Goal: Communication & Community: Participate in discussion

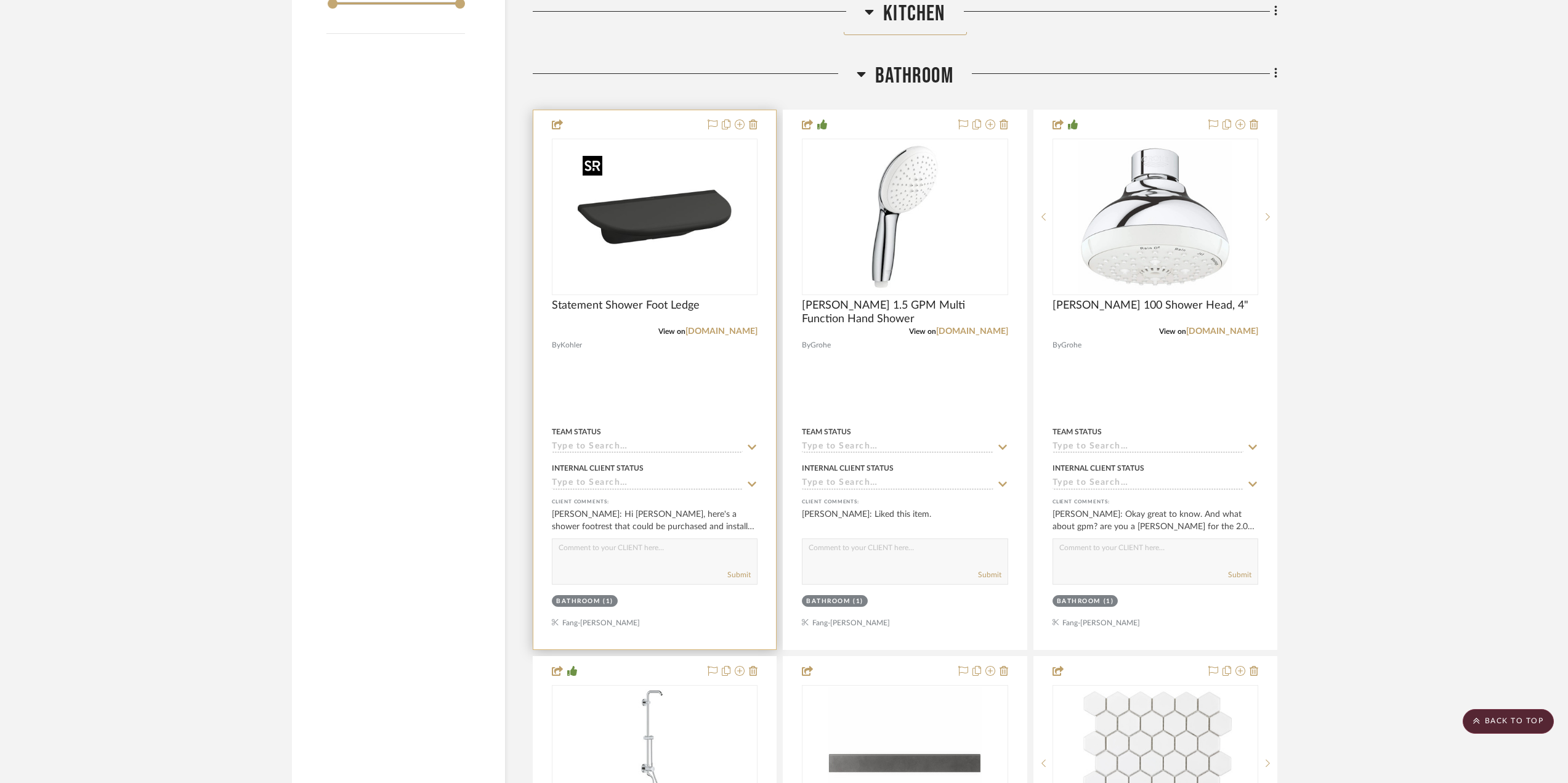
click at [659, 244] on img "0" at bounding box center [655, 217] width 154 height 154
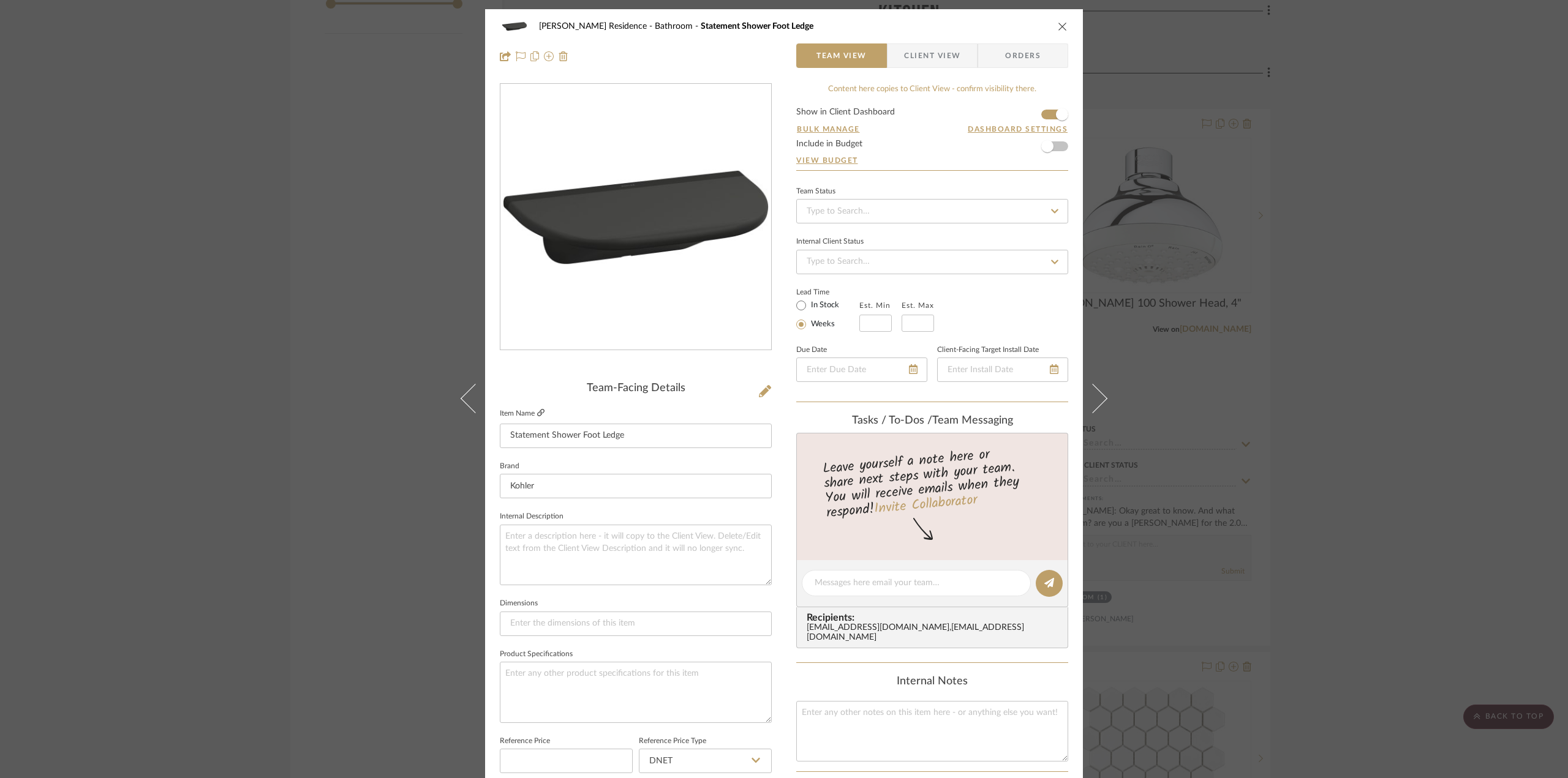
click at [539, 410] on icon at bounding box center [540, 412] width 7 height 7
click at [957, 65] on span "Client View" at bounding box center [932, 56] width 89 height 25
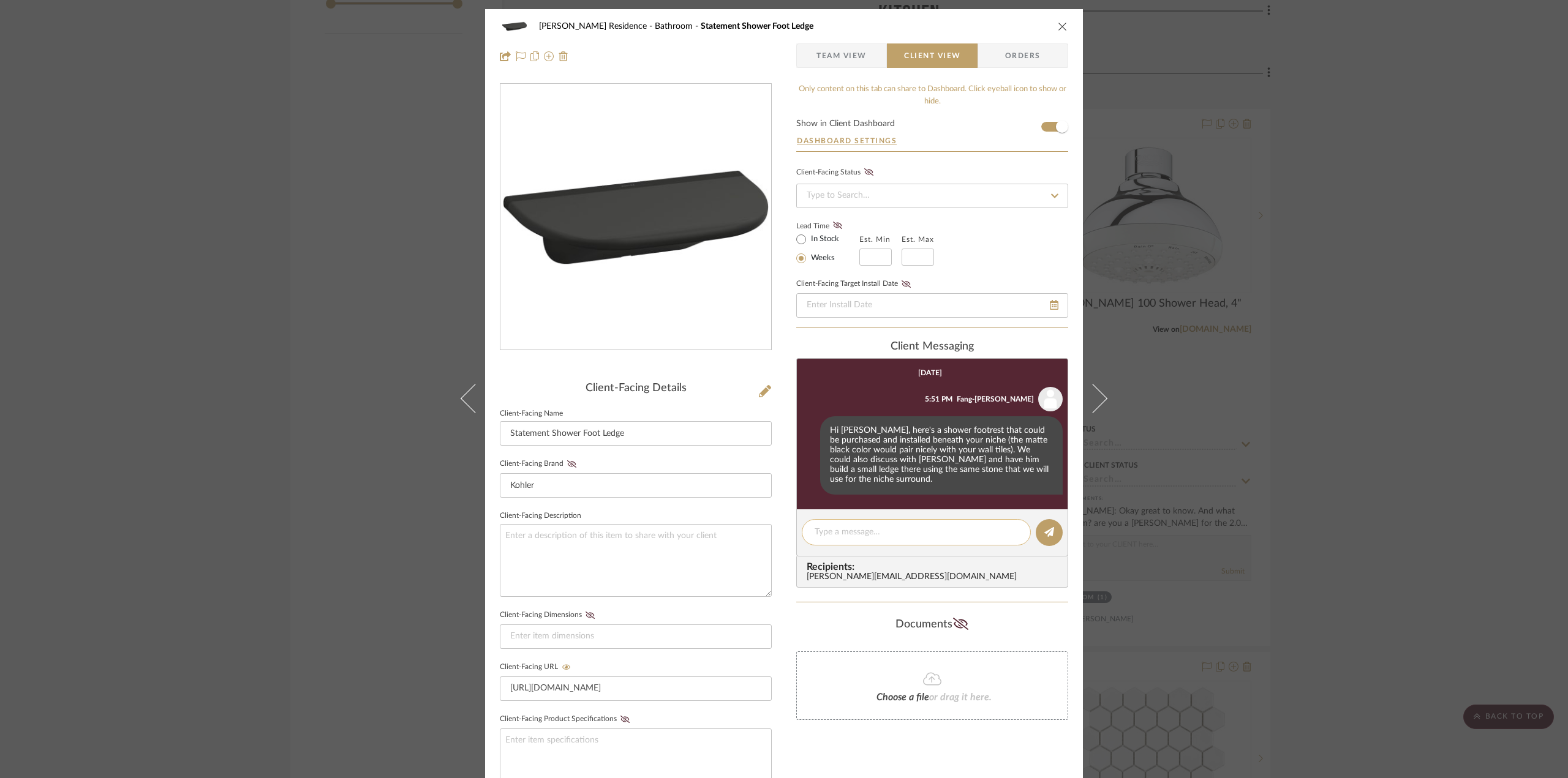
click at [893, 522] on div at bounding box center [916, 532] width 229 height 26
click at [876, 534] on textarea at bounding box center [916, 533] width 203 height 13
type textarea "h"
type textarea "Hello [PERSON_NAME], about the shower footrest, what if we did another niche be…"
click at [873, 537] on textarea "Hello [PERSON_NAME], about the shower footrest, what if we did another niche be…" at bounding box center [916, 539] width 203 height 26
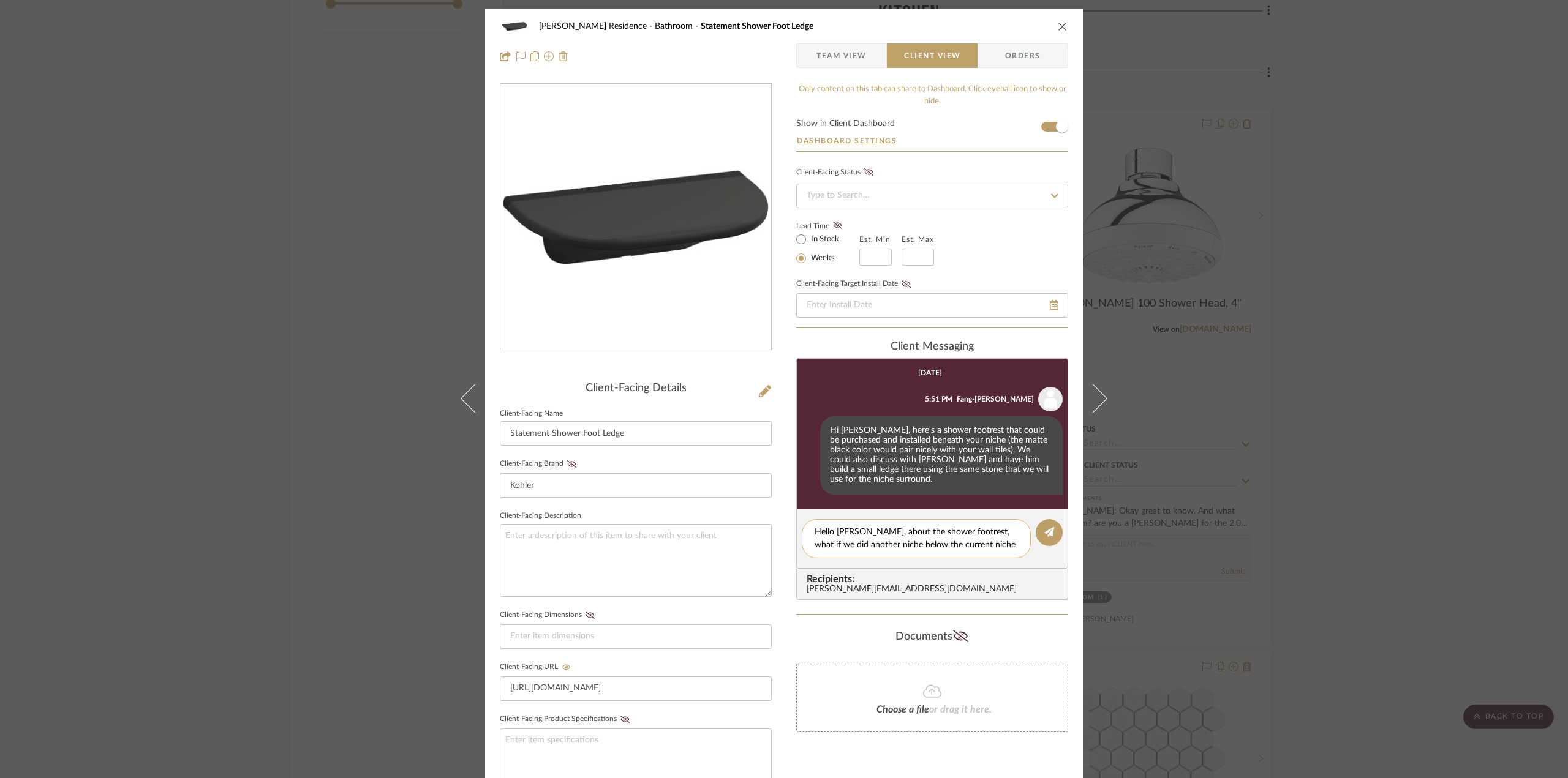
click at [873, 537] on textarea "Hello [PERSON_NAME], about the shower footrest, what if we did another niche be…" at bounding box center [916, 539] width 203 height 26
click at [873, 538] on textarea "Hello [PERSON_NAME], about the shower footrest, what if we did another niche be…" at bounding box center [916, 539] width 203 height 26
click at [1397, 471] on div "[PERSON_NAME] Residence Bathroom Statement Shower Foot Ledge Team View Client V…" at bounding box center [784, 389] width 1568 height 778
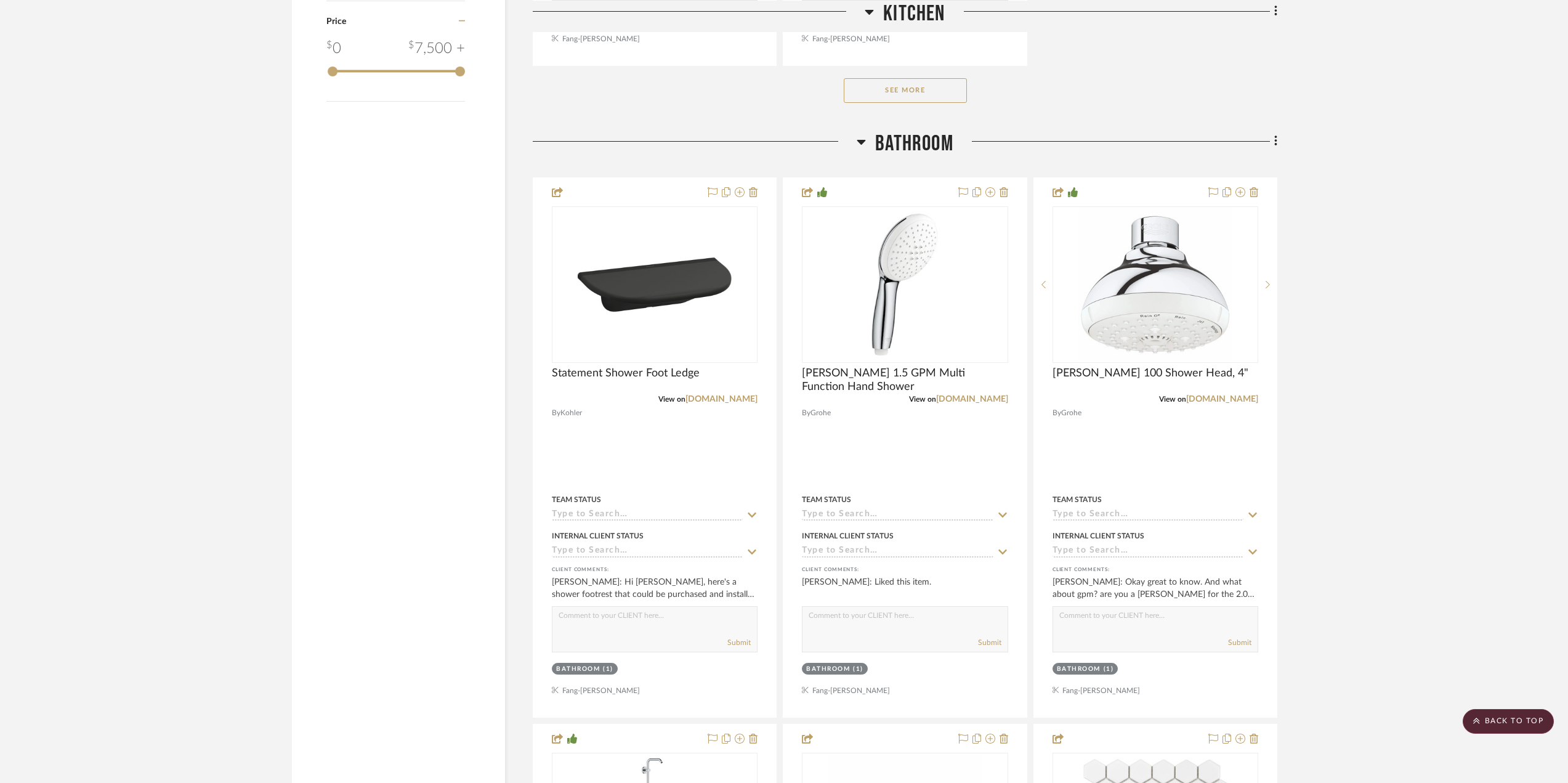
scroll to position [1848, 0]
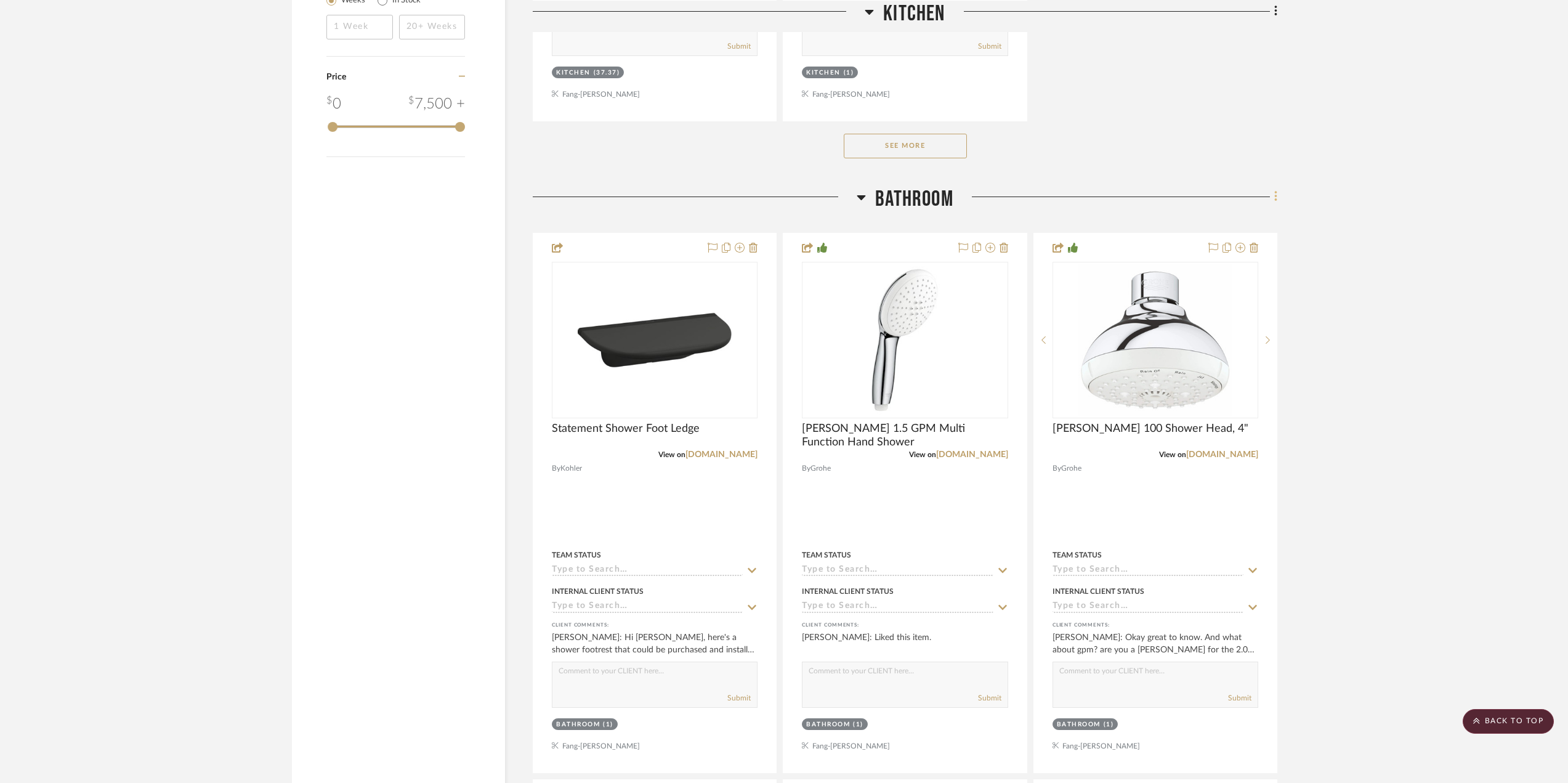
click at [1273, 208] on fa-icon at bounding box center [1274, 198] width 8 height 21
click at [1241, 231] on span "Add New Item" at bounding box center [1219, 234] width 96 height 11
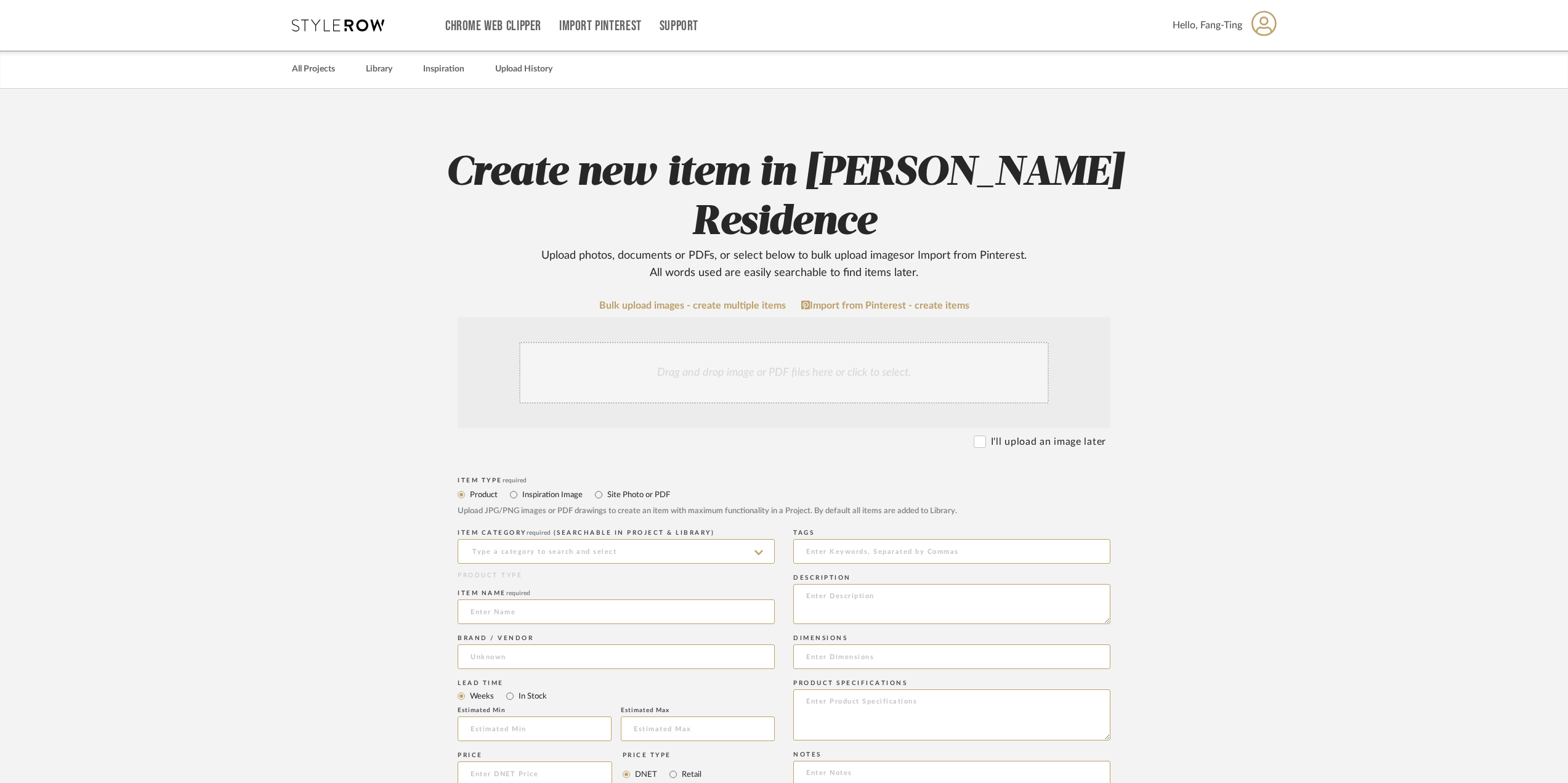
click at [553, 488] on label "Inspiration Image" at bounding box center [551, 494] width 62 height 13
click at [521, 487] on input "Inspiration Image" at bounding box center [513, 494] width 15 height 15
radio input "true"
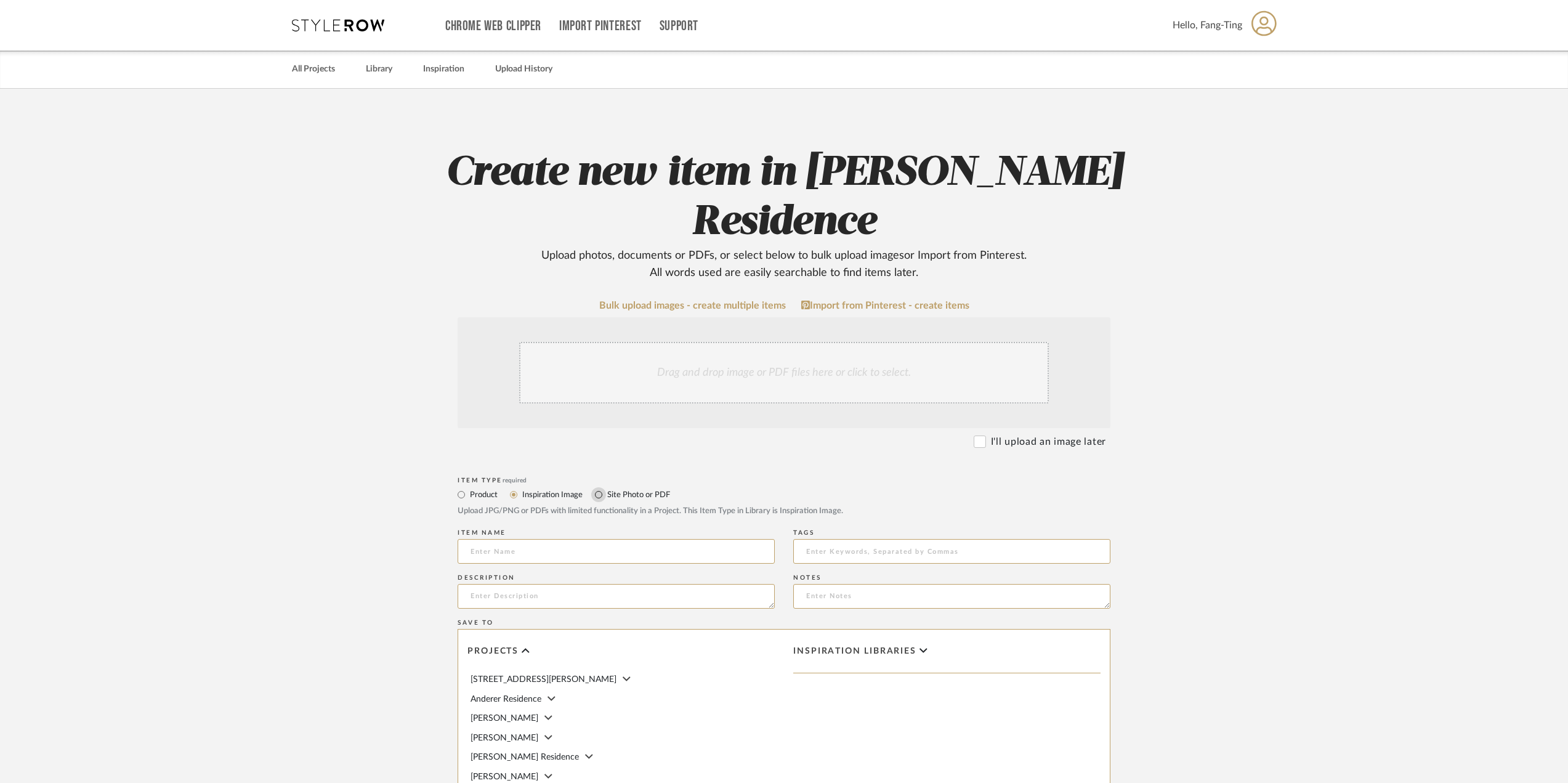
click at [596, 487] on input "Site Photo or PDF" at bounding box center [599, 494] width 15 height 15
radio input "true"
click at [748, 342] on div "Drag and drop image or PDF files here or click to select." at bounding box center [784, 372] width 530 height 62
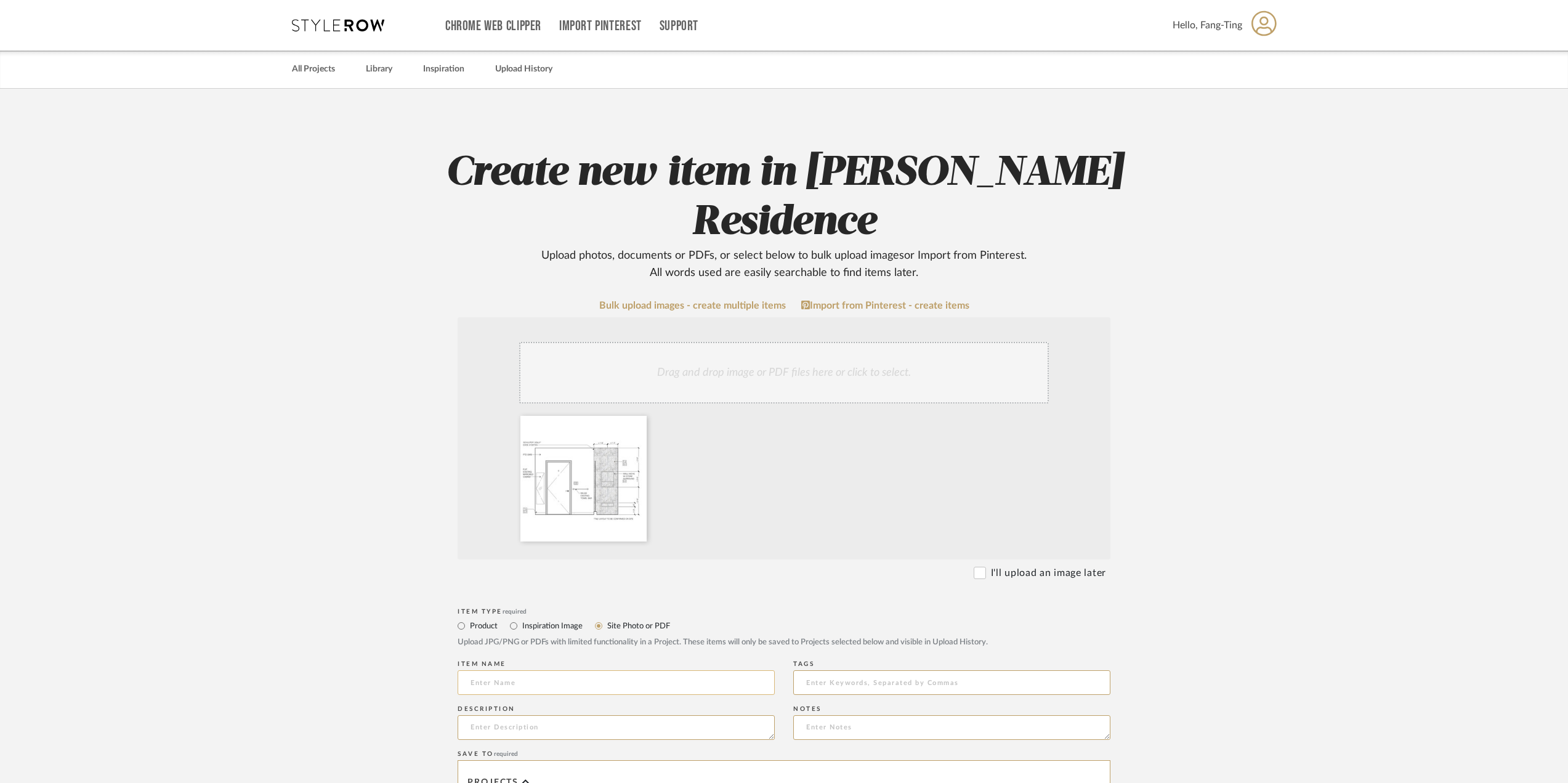
click at [521, 670] on input at bounding box center [616, 682] width 317 height 25
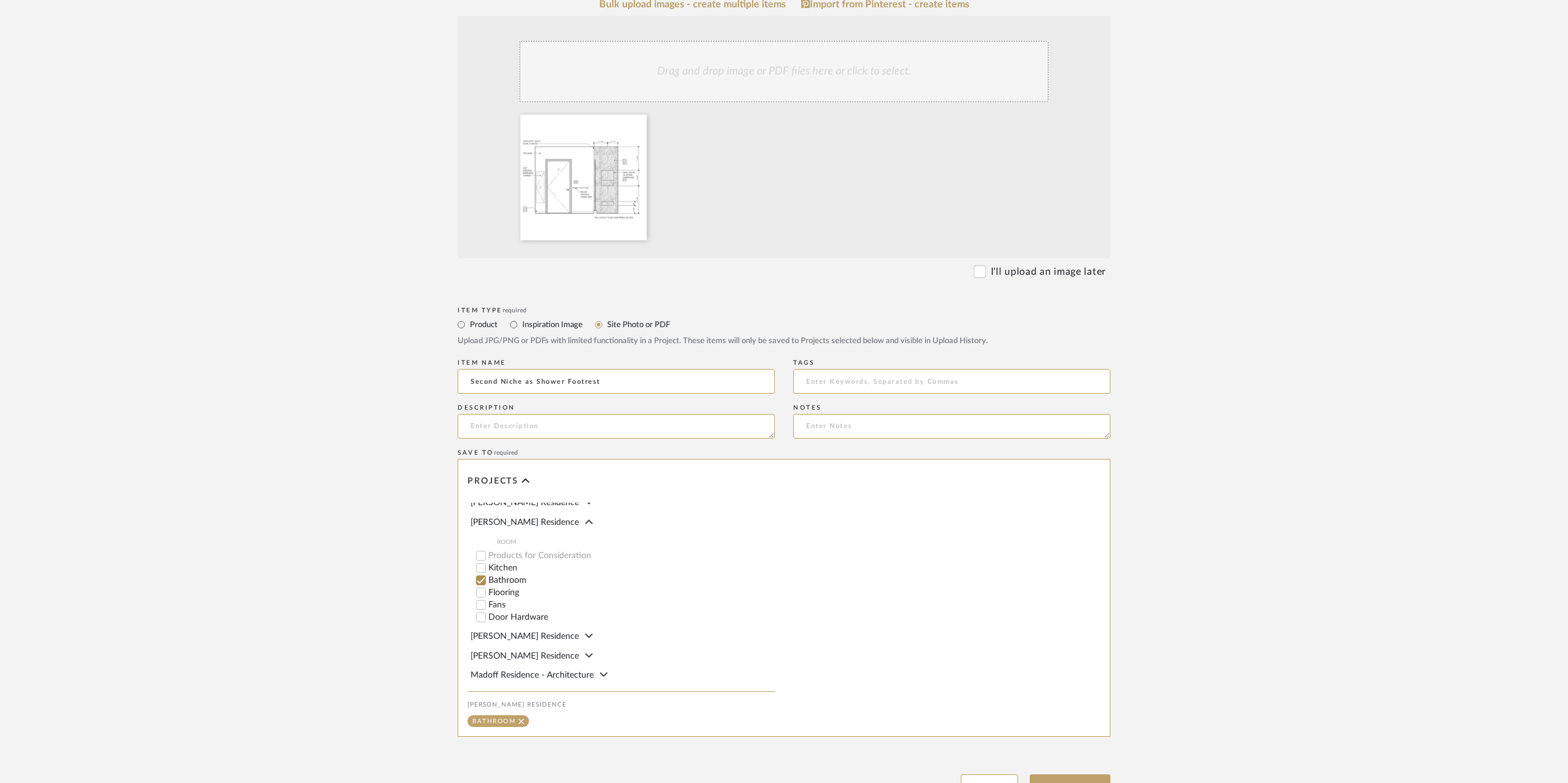
scroll to position [358, 0]
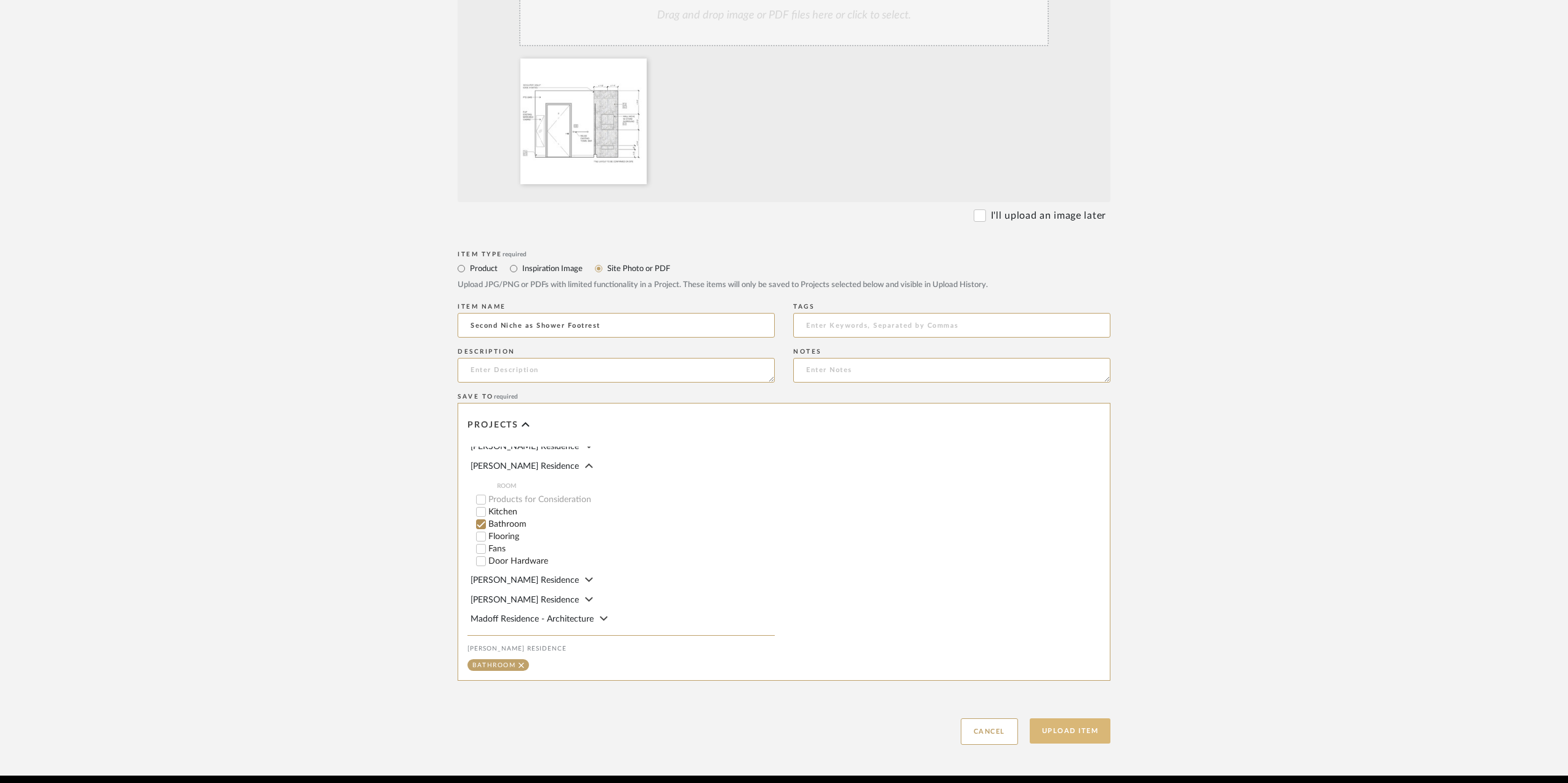
type input "Second Niche as Shower Footrest"
click at [1061, 719] on button "Upload Item" at bounding box center [1070, 731] width 81 height 25
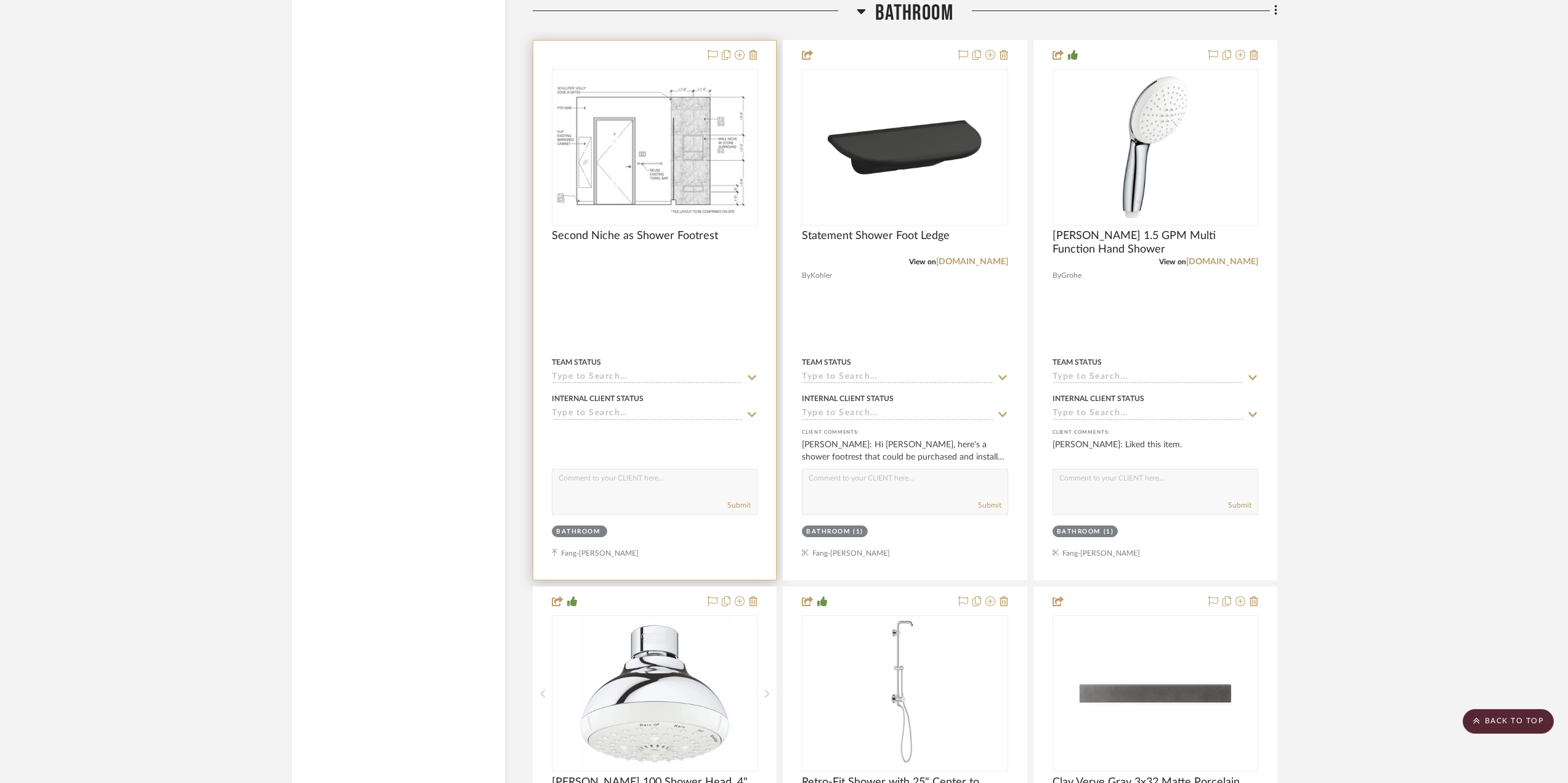
scroll to position [2045, 0]
click at [674, 170] on img "0" at bounding box center [655, 144] width 203 height 150
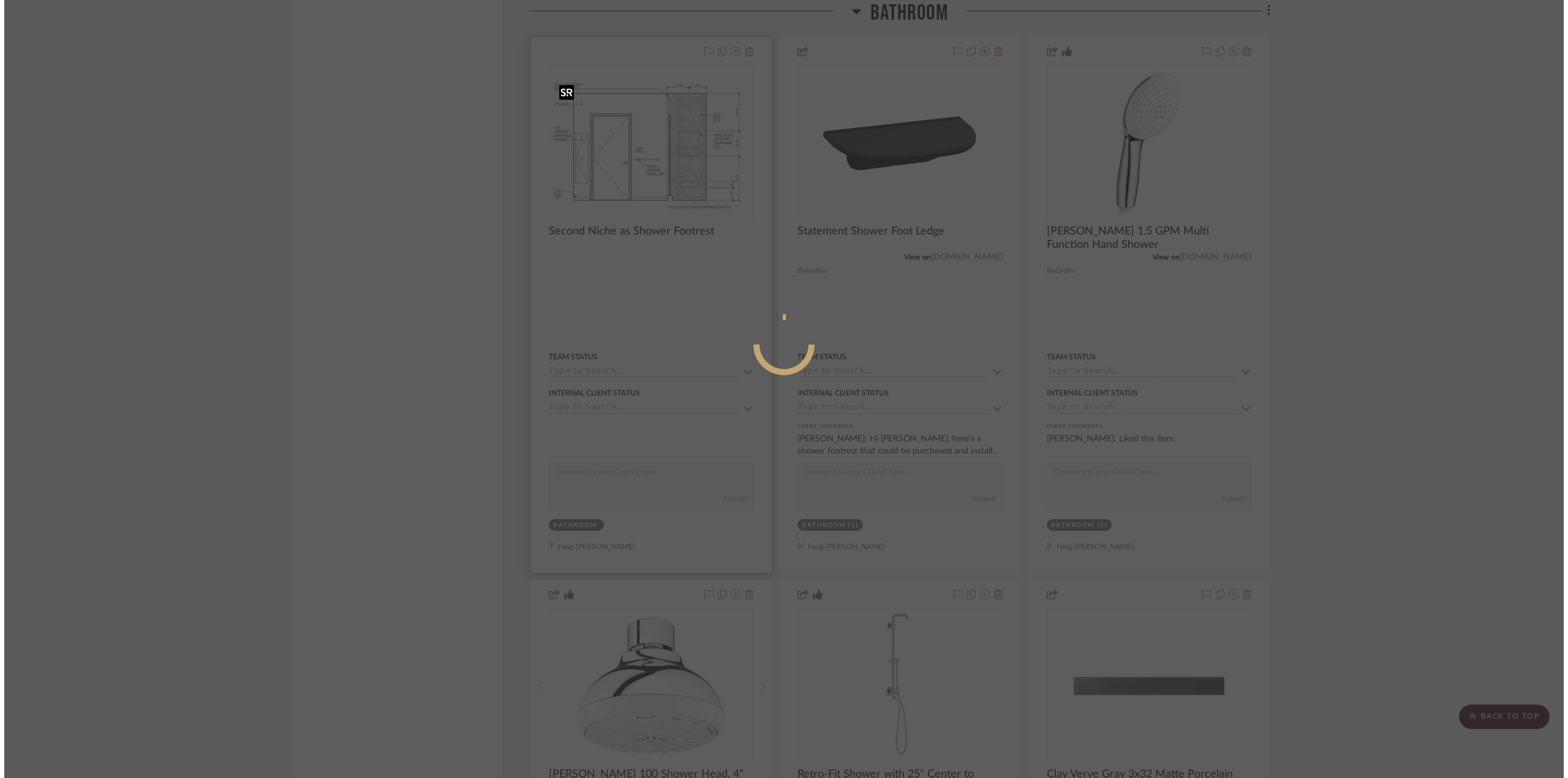
scroll to position [0, 0]
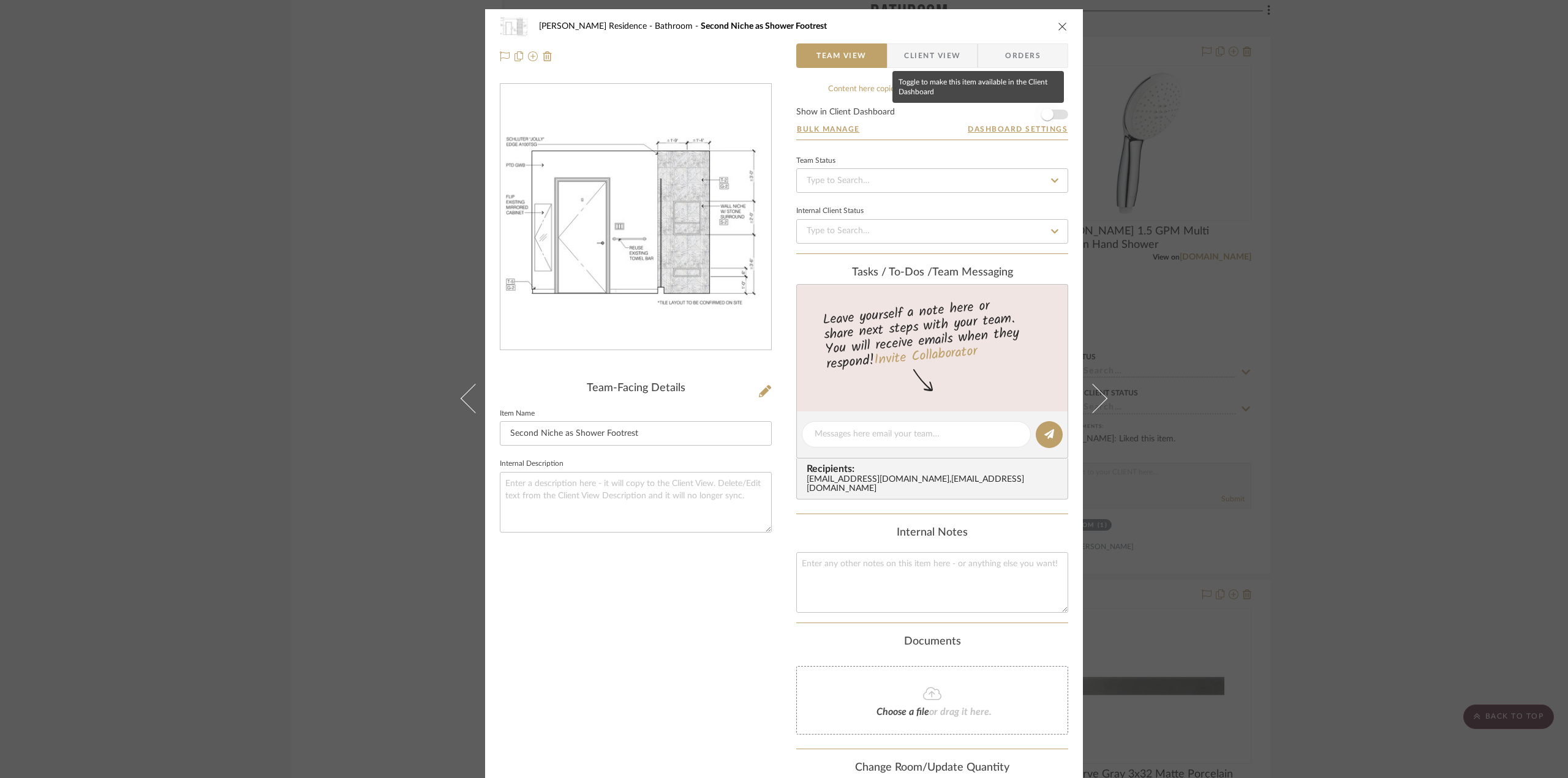
click at [1052, 108] on span "button" at bounding box center [1047, 115] width 27 height 27
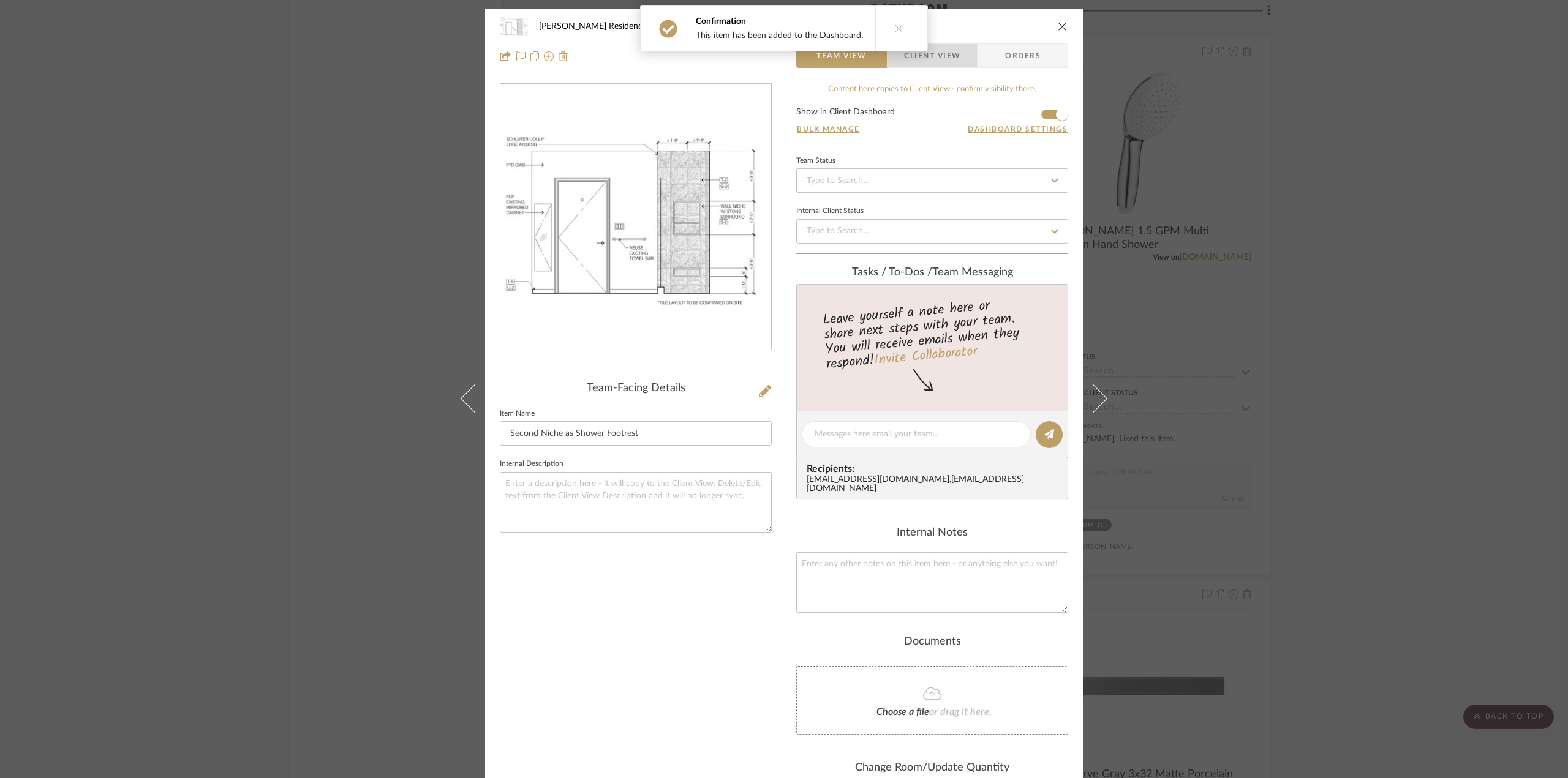
click at [947, 59] on span "Client View" at bounding box center [932, 56] width 56 height 25
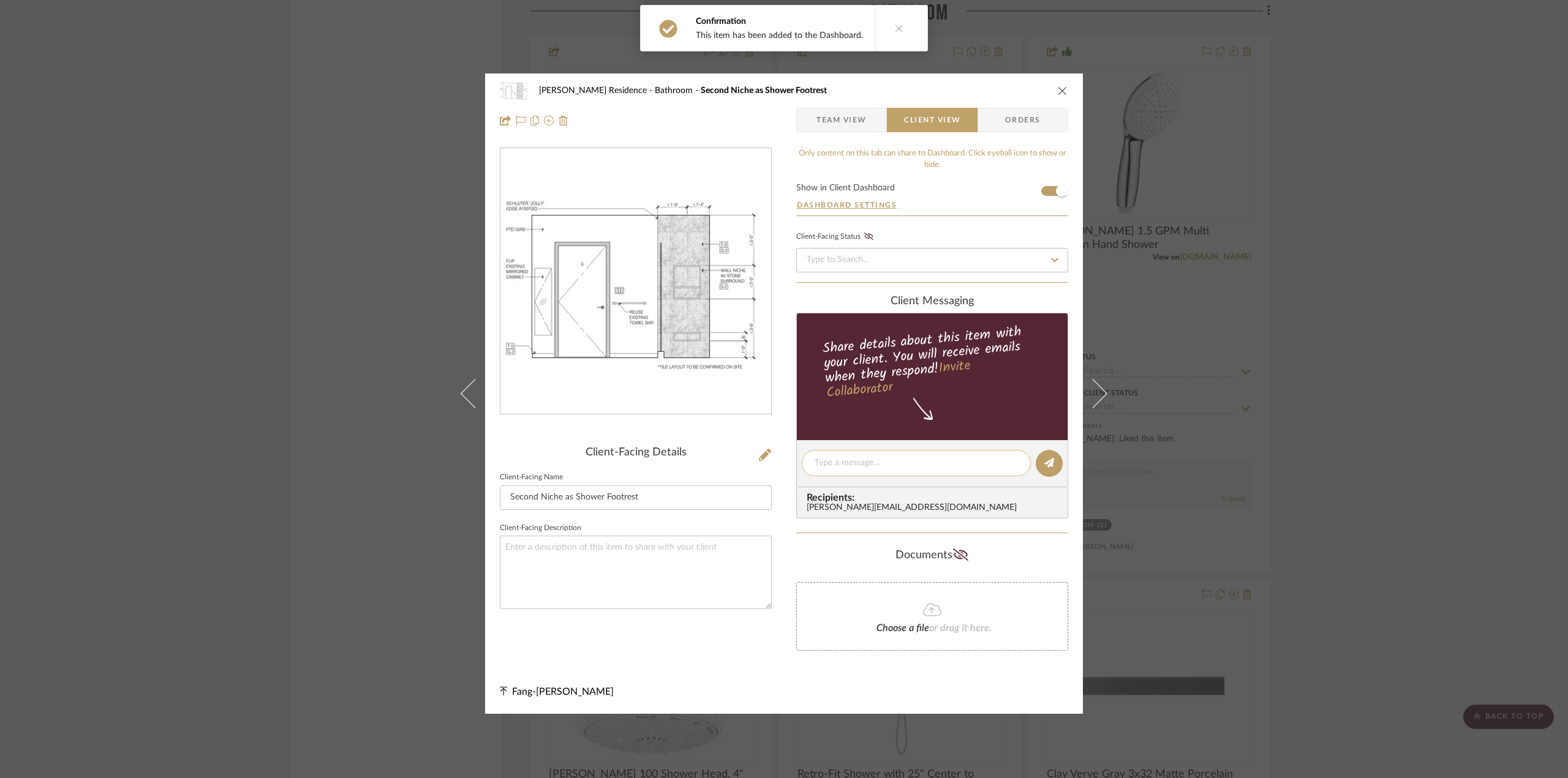
click at [858, 453] on div at bounding box center [916, 463] width 229 height 26
click at [861, 461] on textarea at bounding box center [916, 463] width 203 height 13
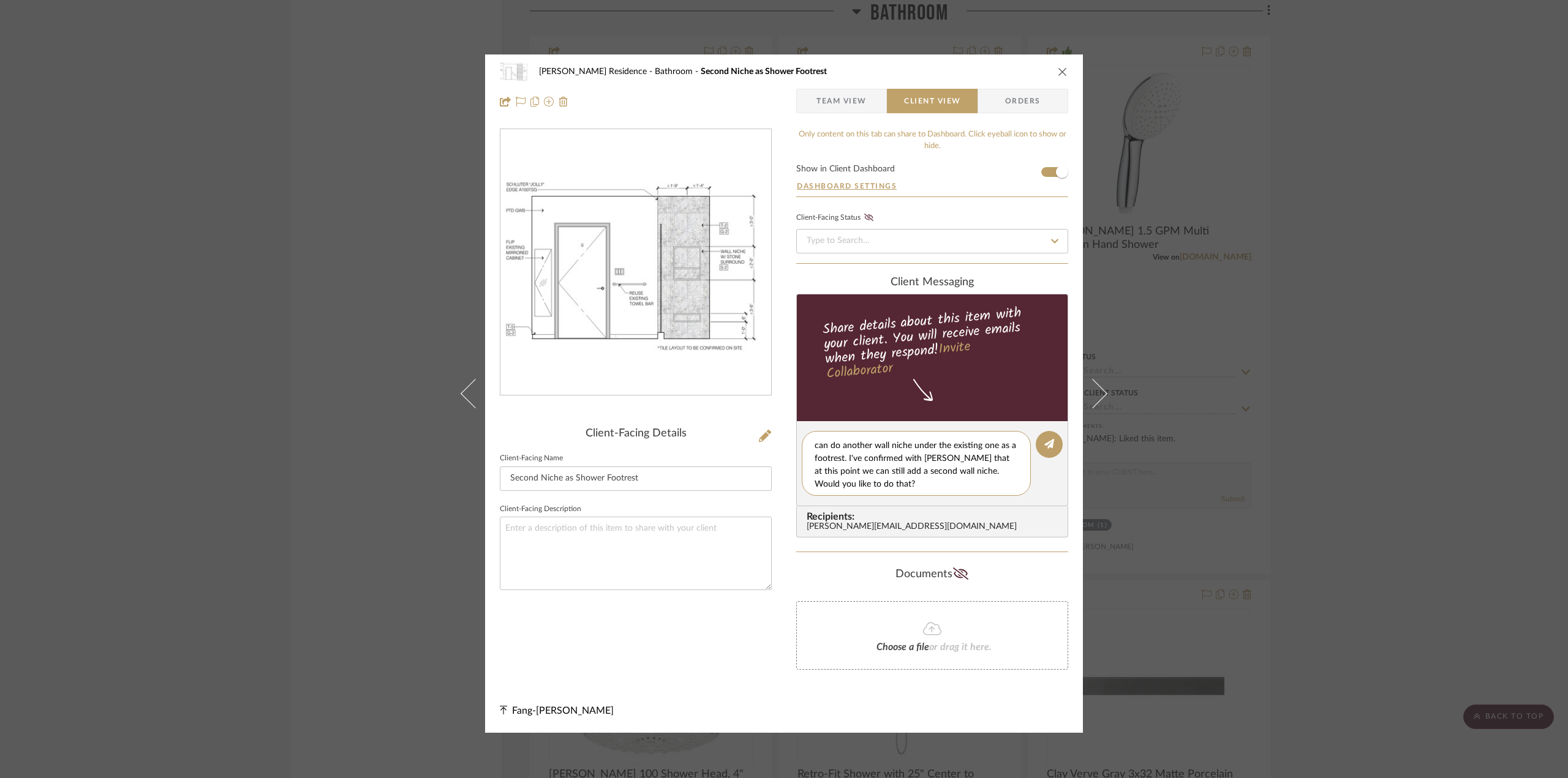
scroll to position [13, 0]
type textarea "Hi [PERSON_NAME], just circling back to the footrest in your shower. [PERSON_NA…"
click at [1044, 440] on icon at bounding box center [1049, 444] width 10 height 10
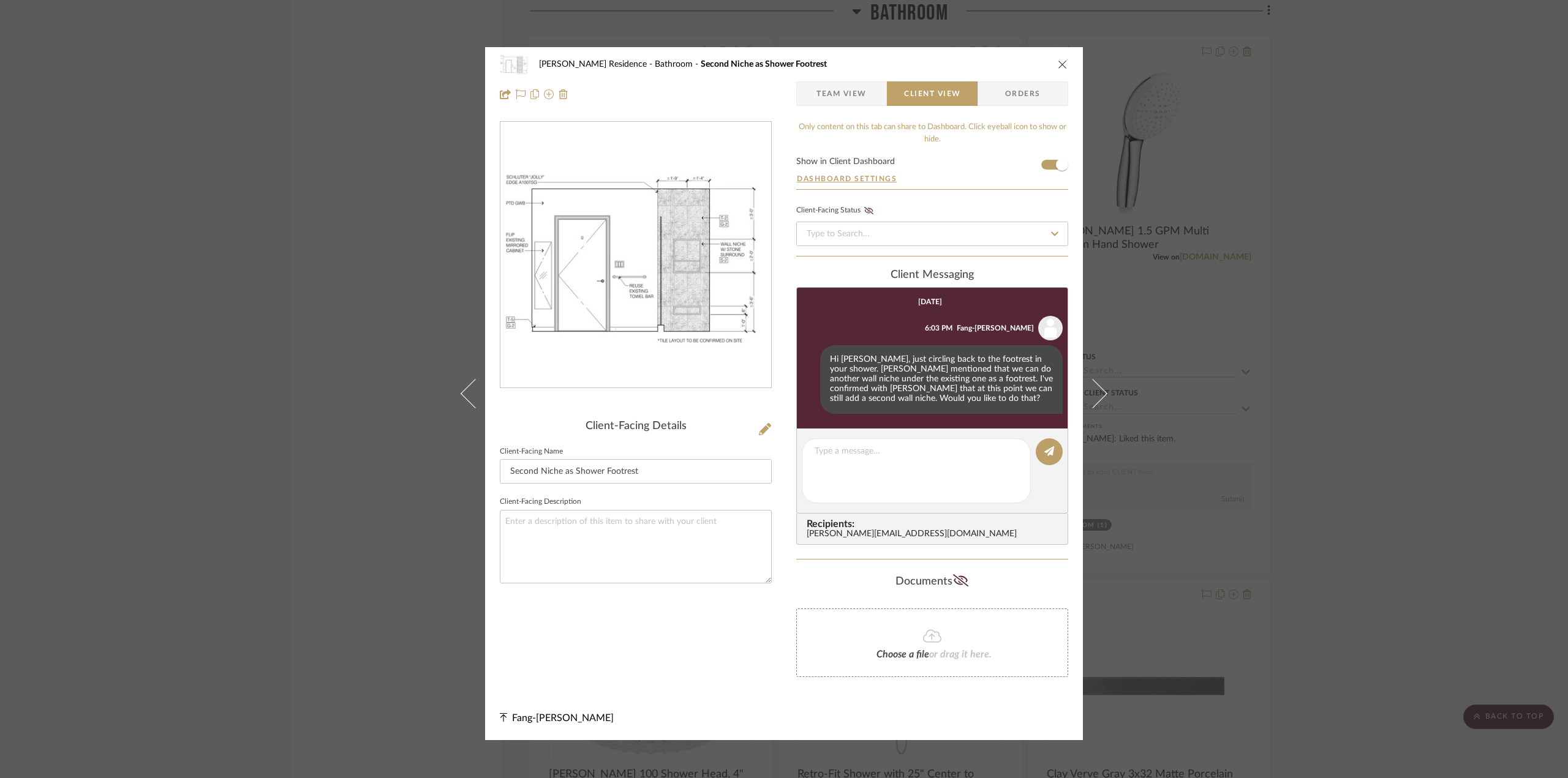
click at [1063, 64] on icon "close" at bounding box center [1063, 64] width 10 height 10
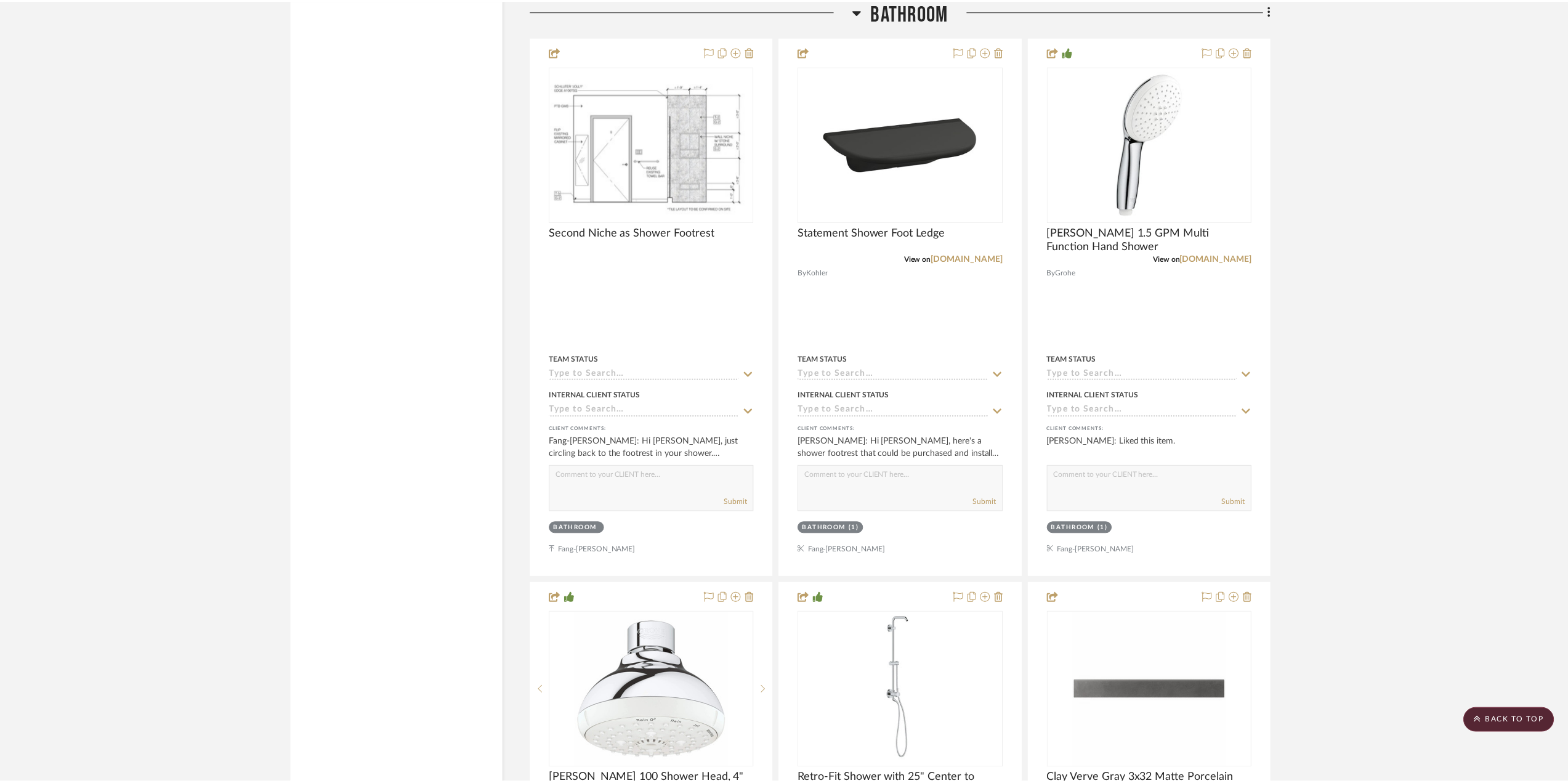
scroll to position [2045, 0]
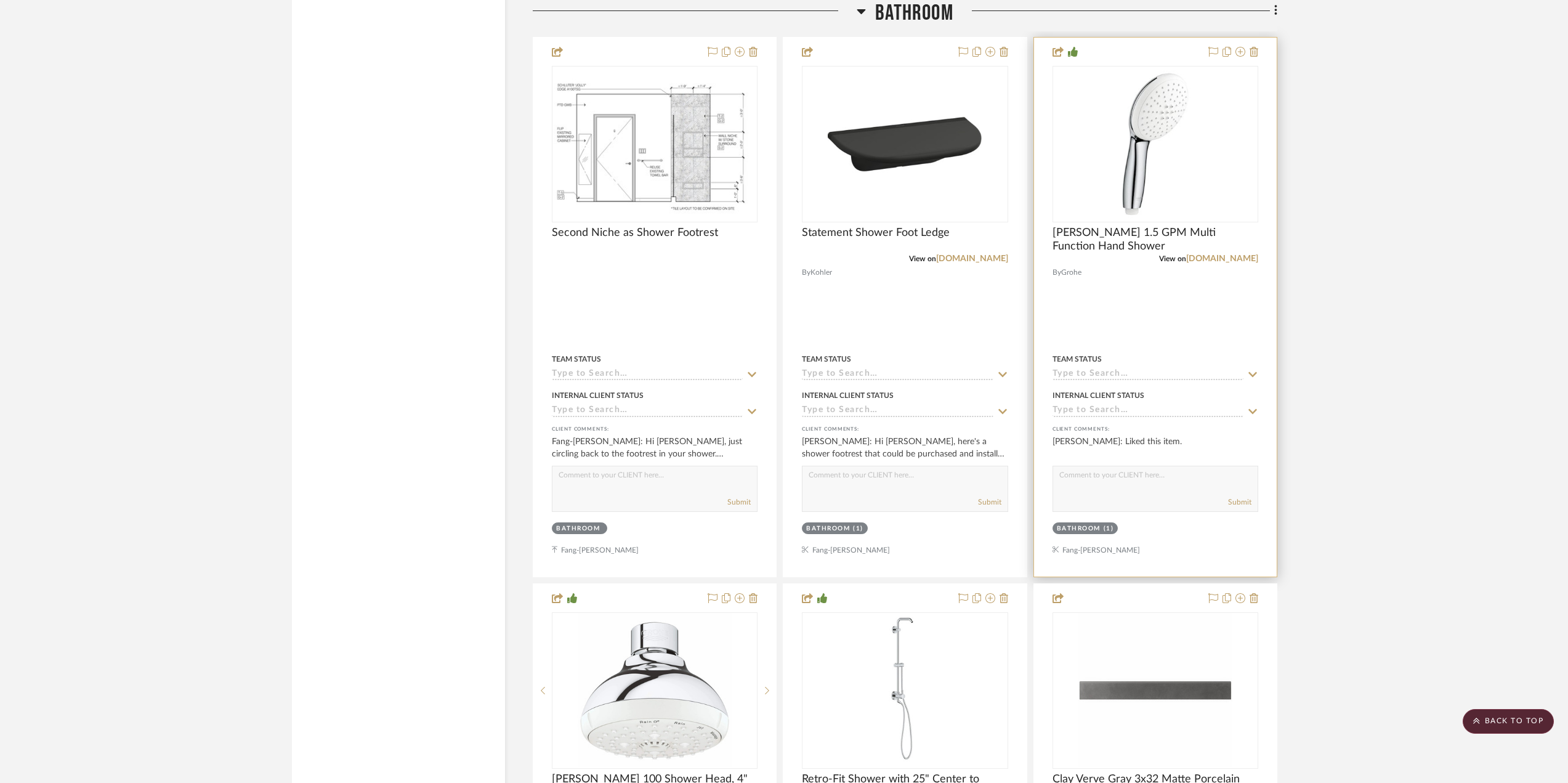
drag, startPoint x: 1409, startPoint y: 430, endPoint x: 1201, endPoint y: 339, distance: 227.0
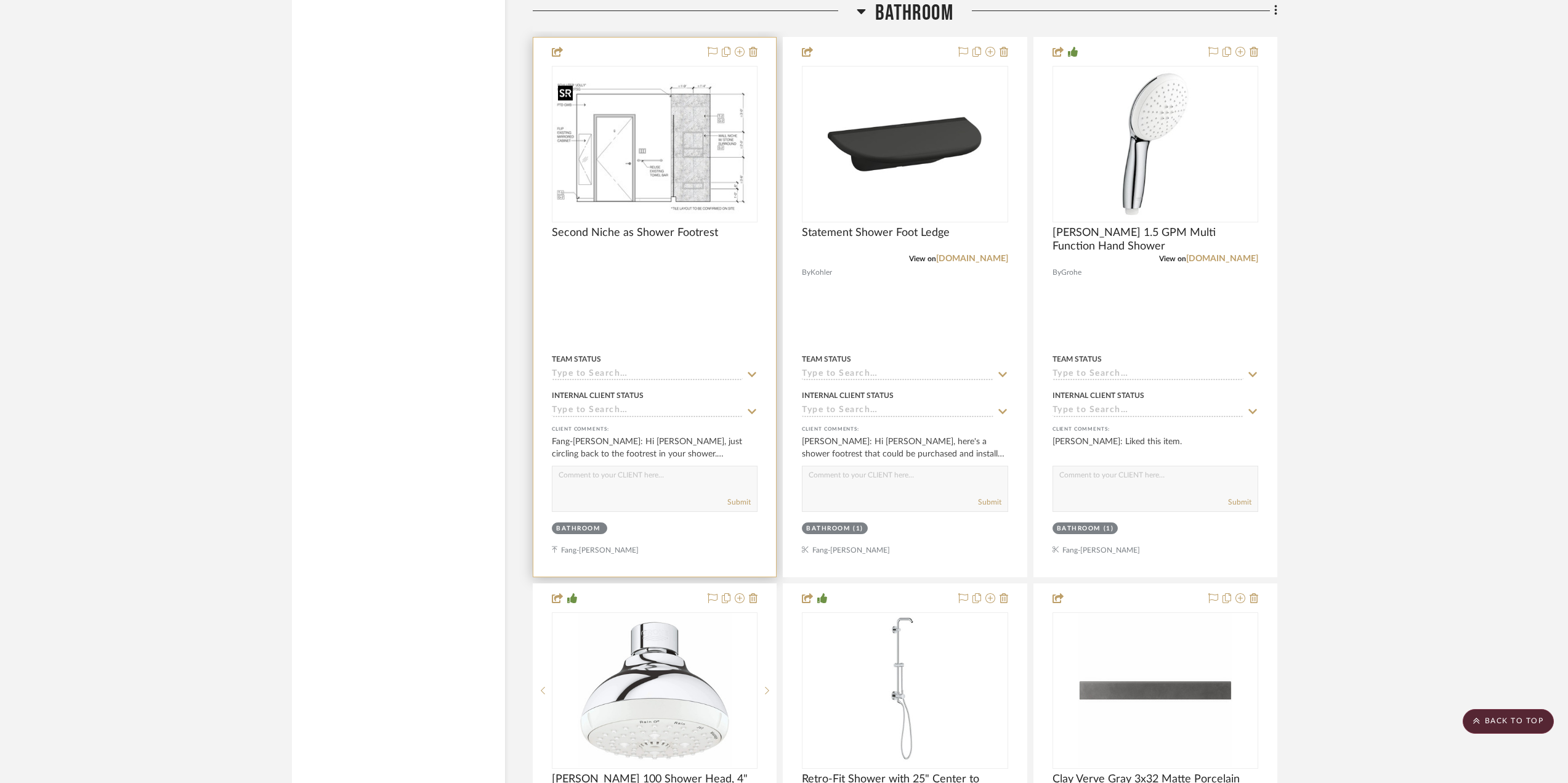
click at [686, 185] on img "0" at bounding box center [655, 144] width 203 height 150
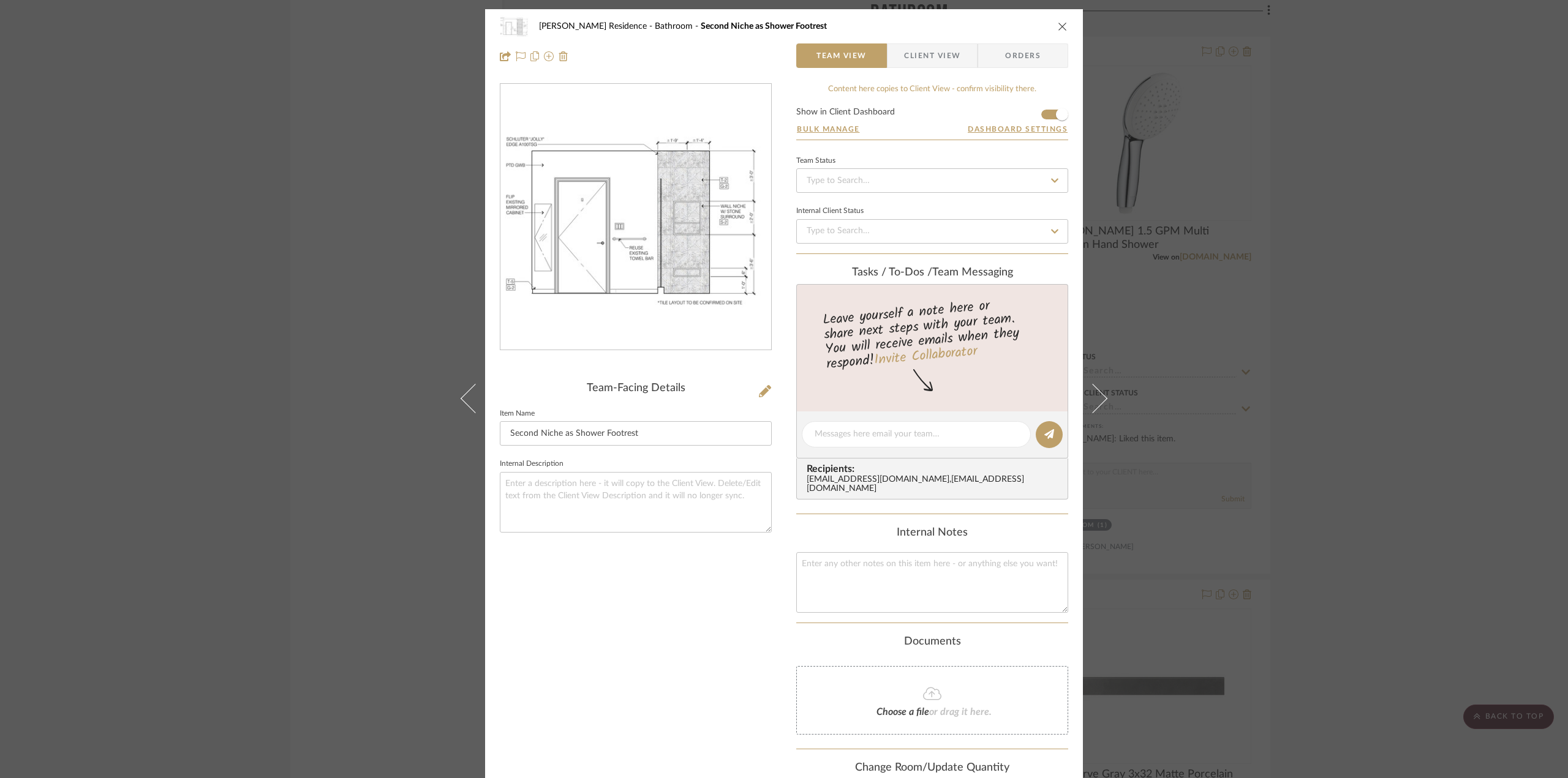
click at [933, 53] on span "Client View" at bounding box center [932, 56] width 56 height 25
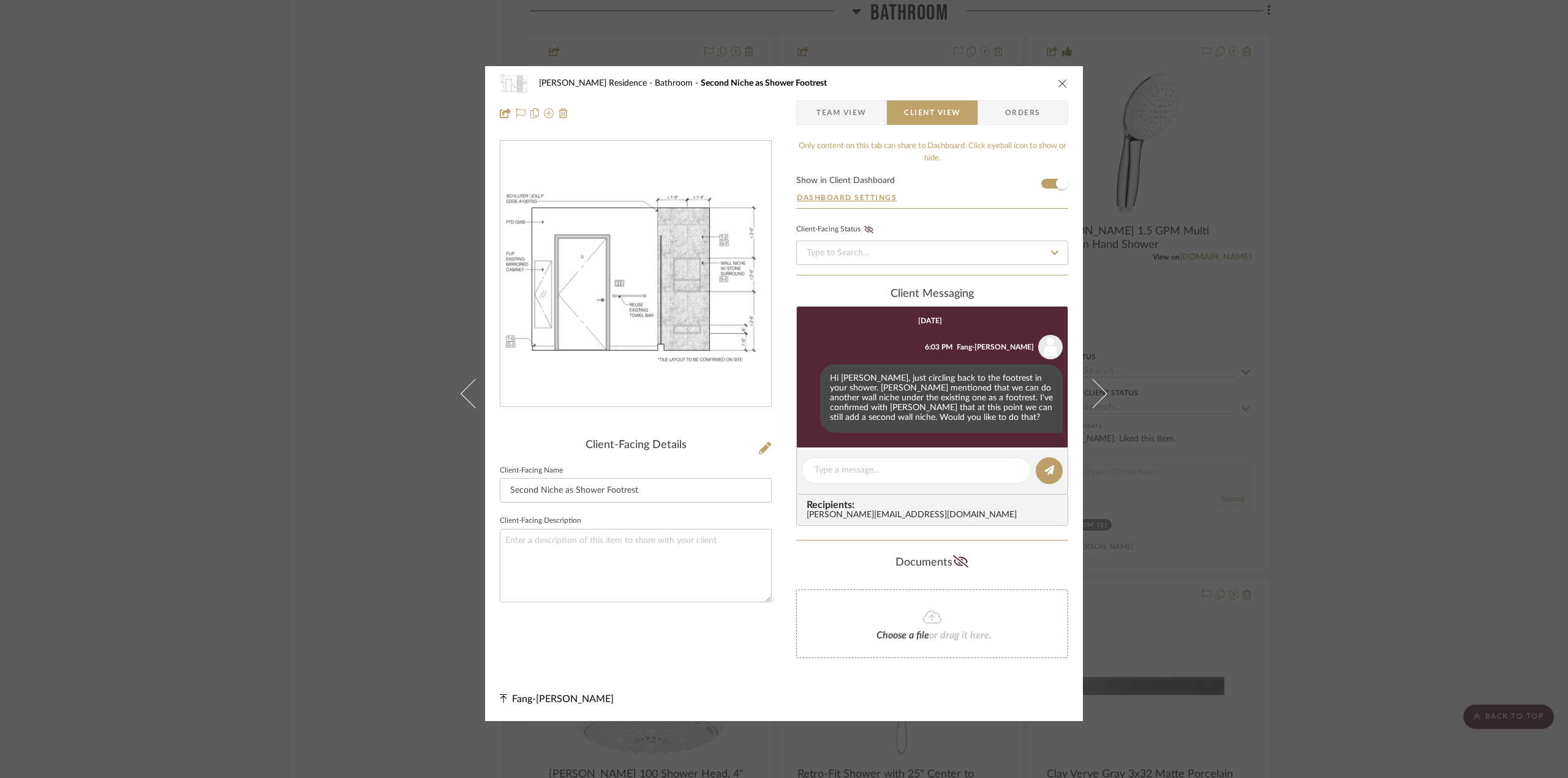
click at [1329, 437] on div "[PERSON_NAME] Residence Bathroom Second Niche as Shower Footrest Team View Clie…" at bounding box center [784, 389] width 1568 height 778
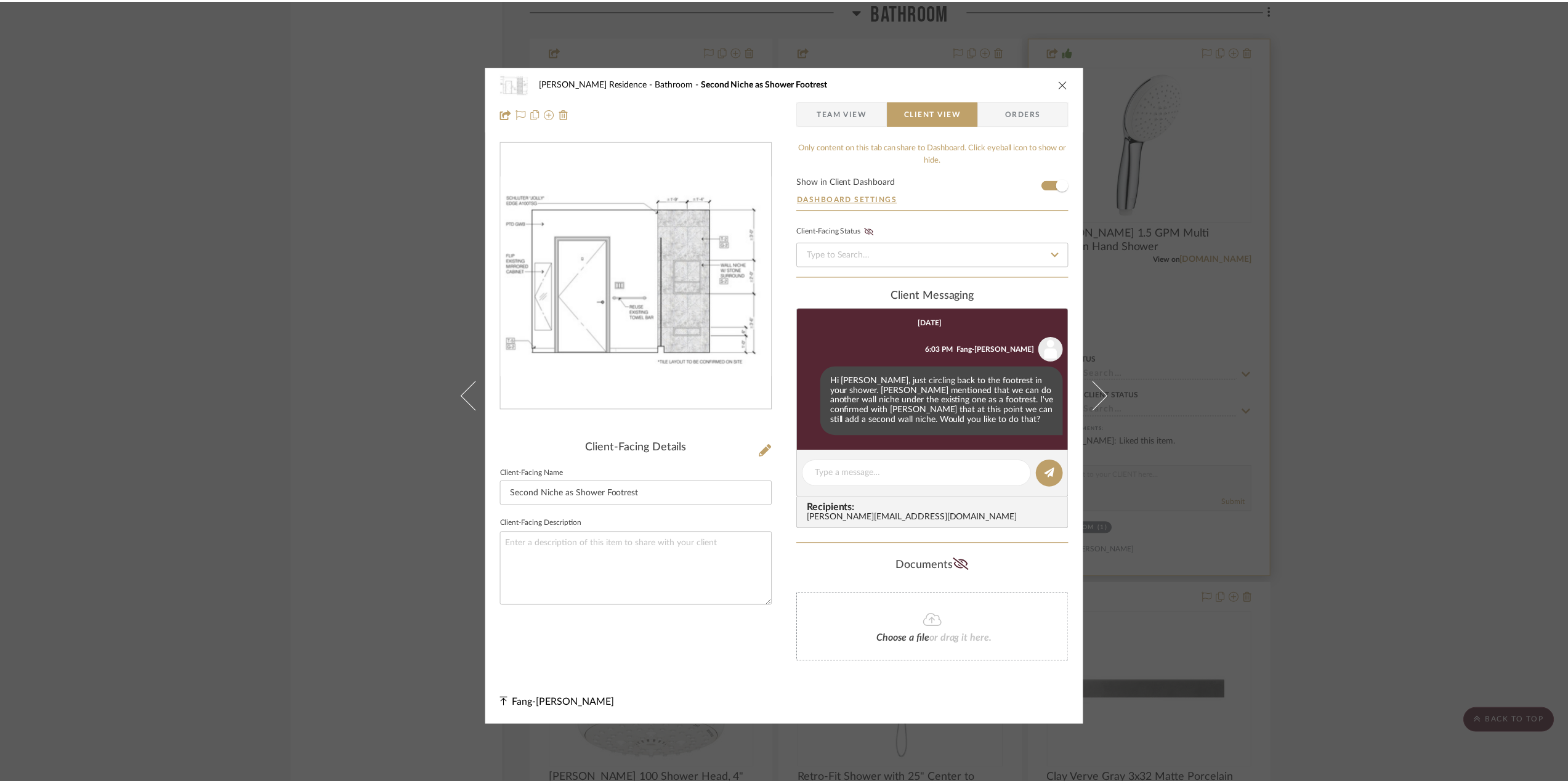
scroll to position [2045, 0]
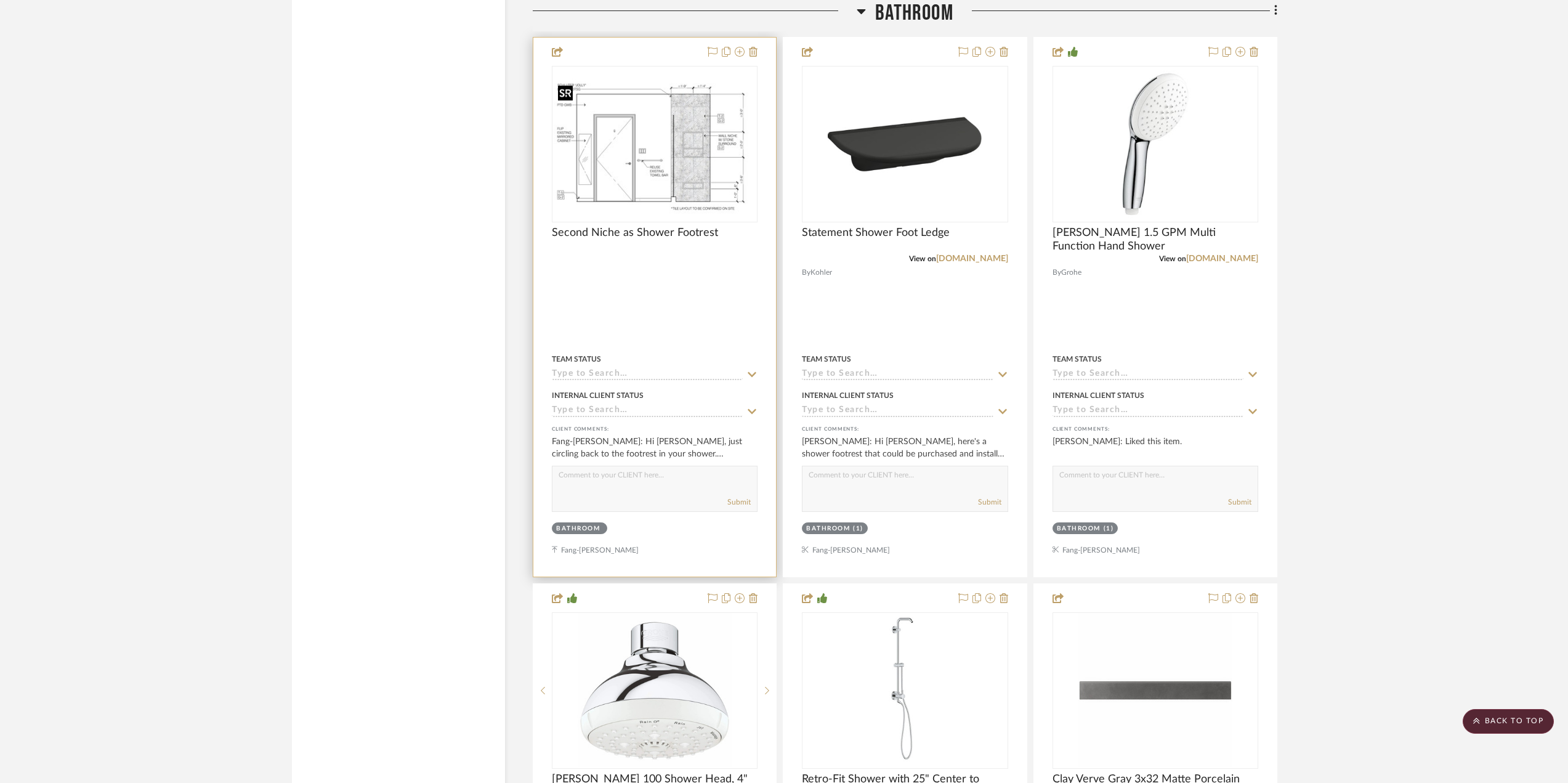
click at [641, 154] on img "0" at bounding box center [655, 144] width 203 height 150
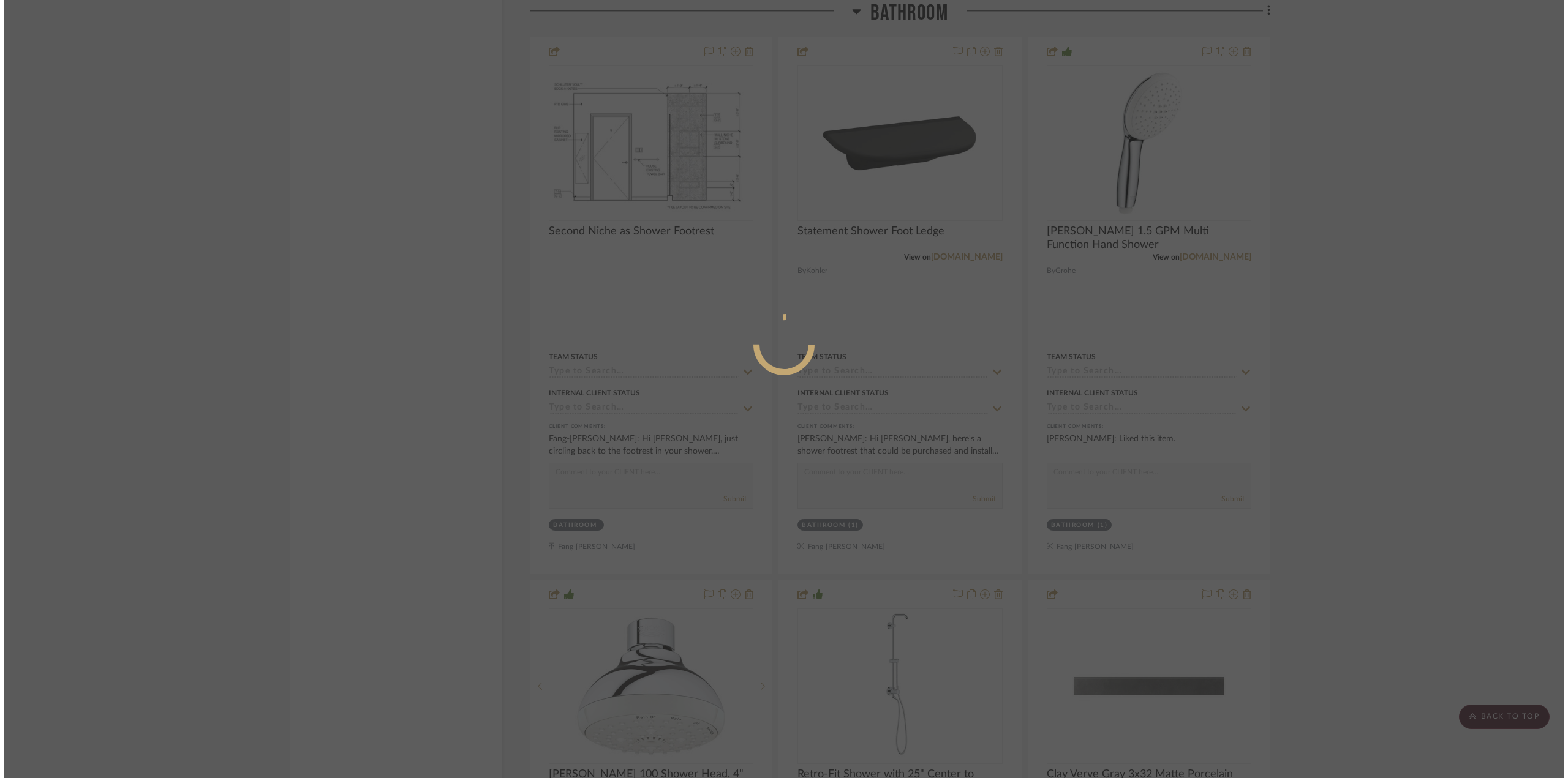
scroll to position [0, 0]
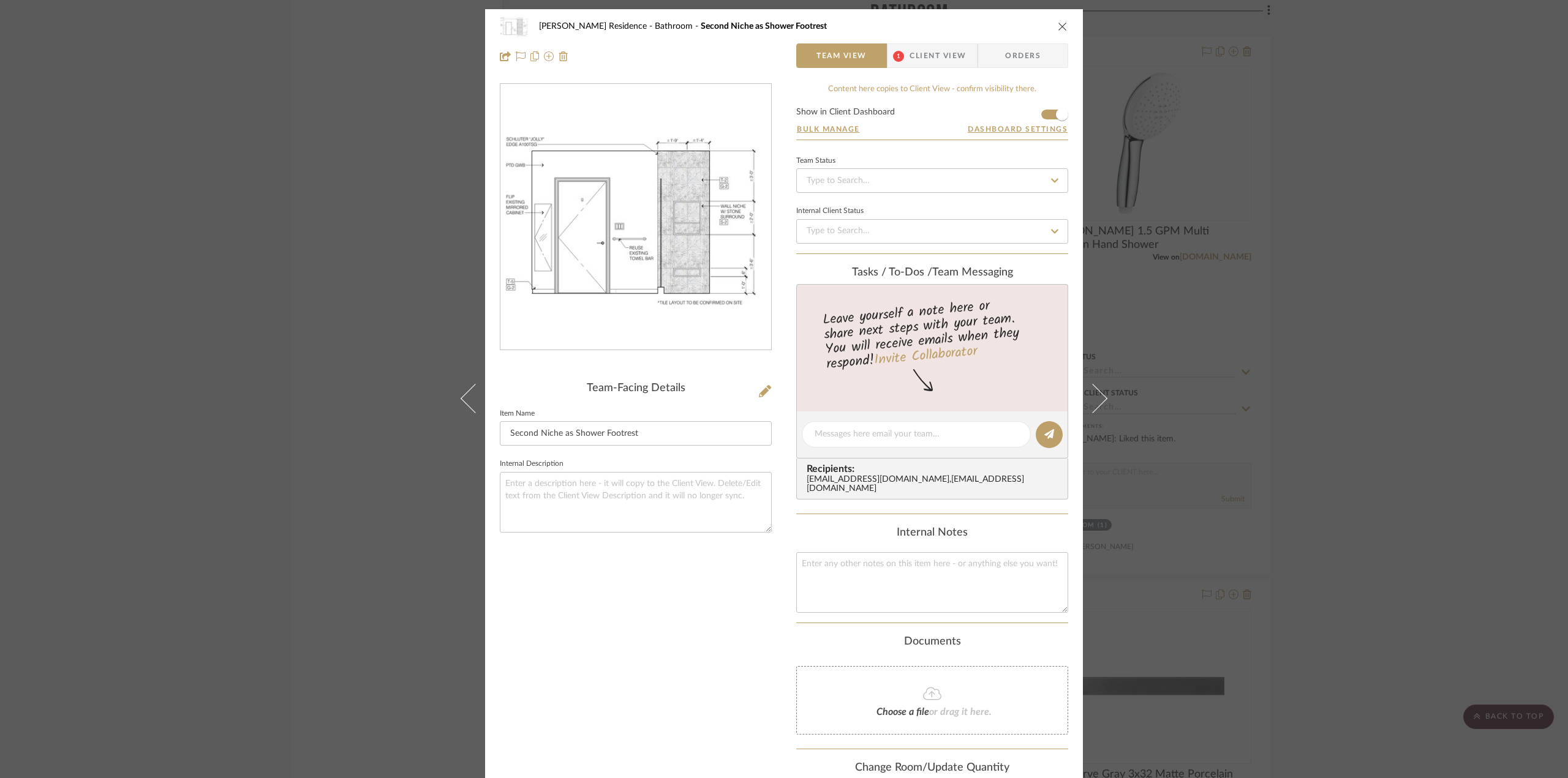
click at [924, 55] on span "Client View" at bounding box center [938, 56] width 56 height 25
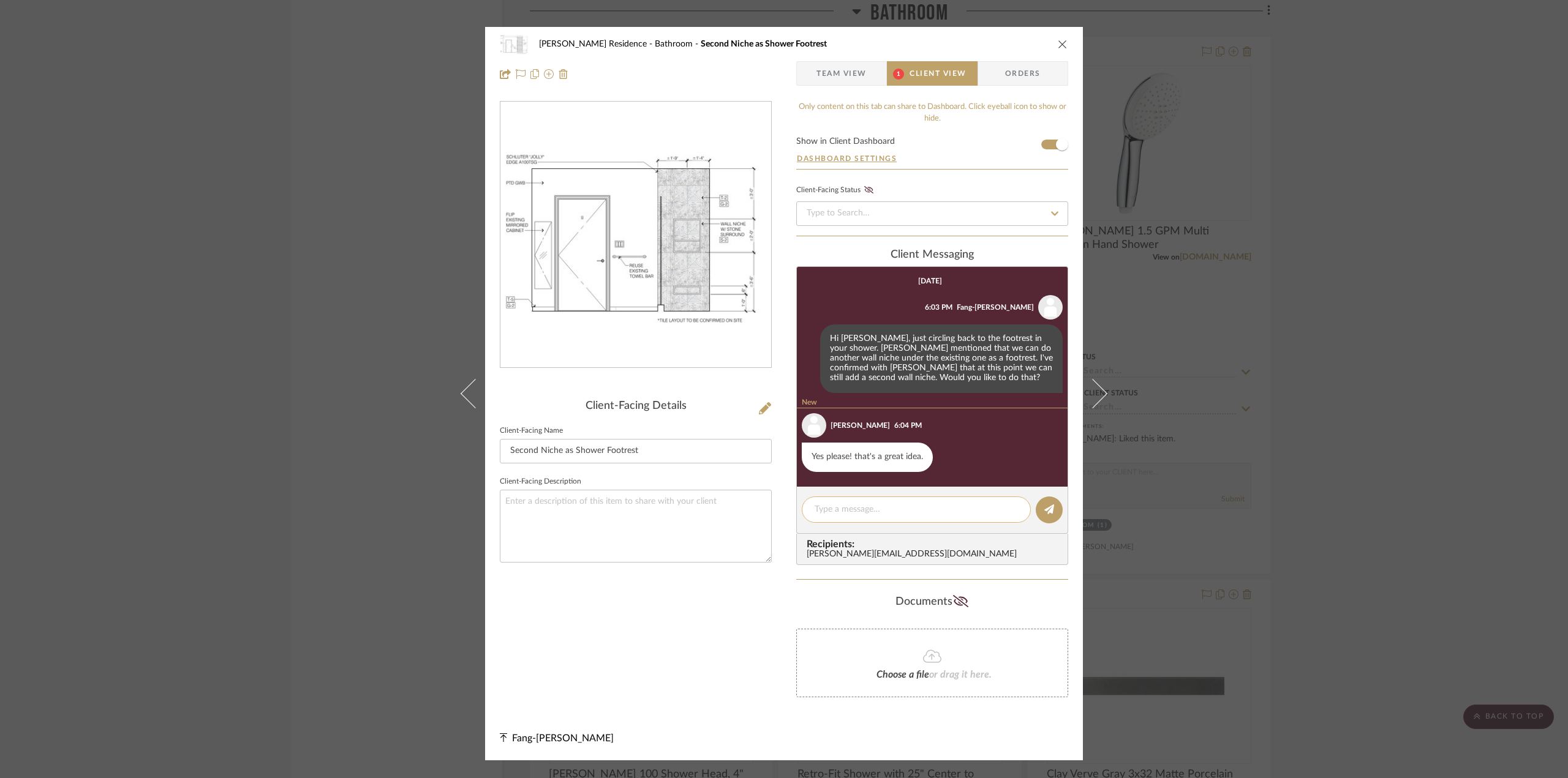
click at [880, 511] on textarea at bounding box center [916, 509] width 203 height 13
type textarea "Alright, letting [PERSON_NAME] know right now!"
click at [1047, 511] on icon at bounding box center [1049, 509] width 10 height 10
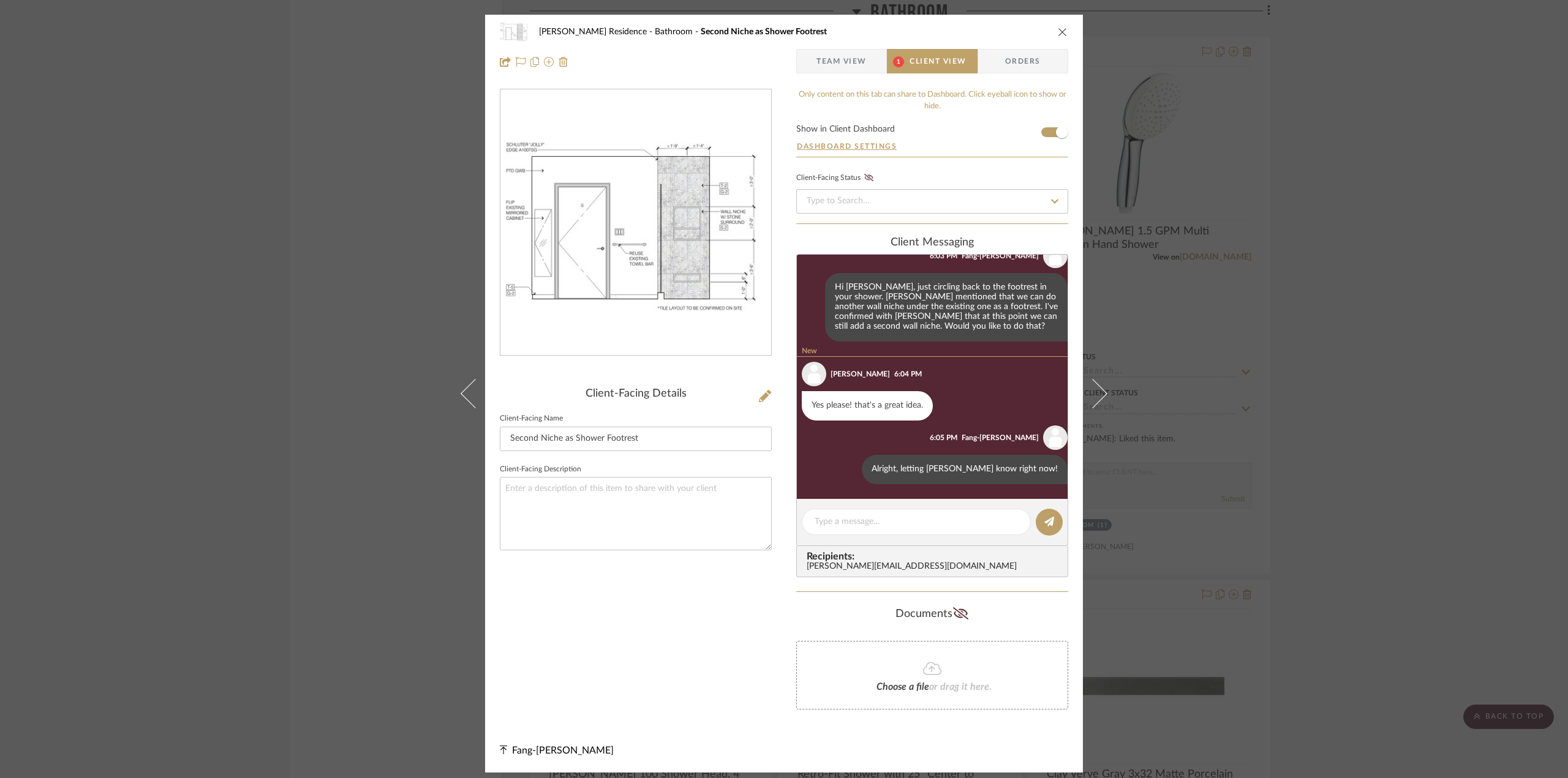
scroll to position [24, 0]
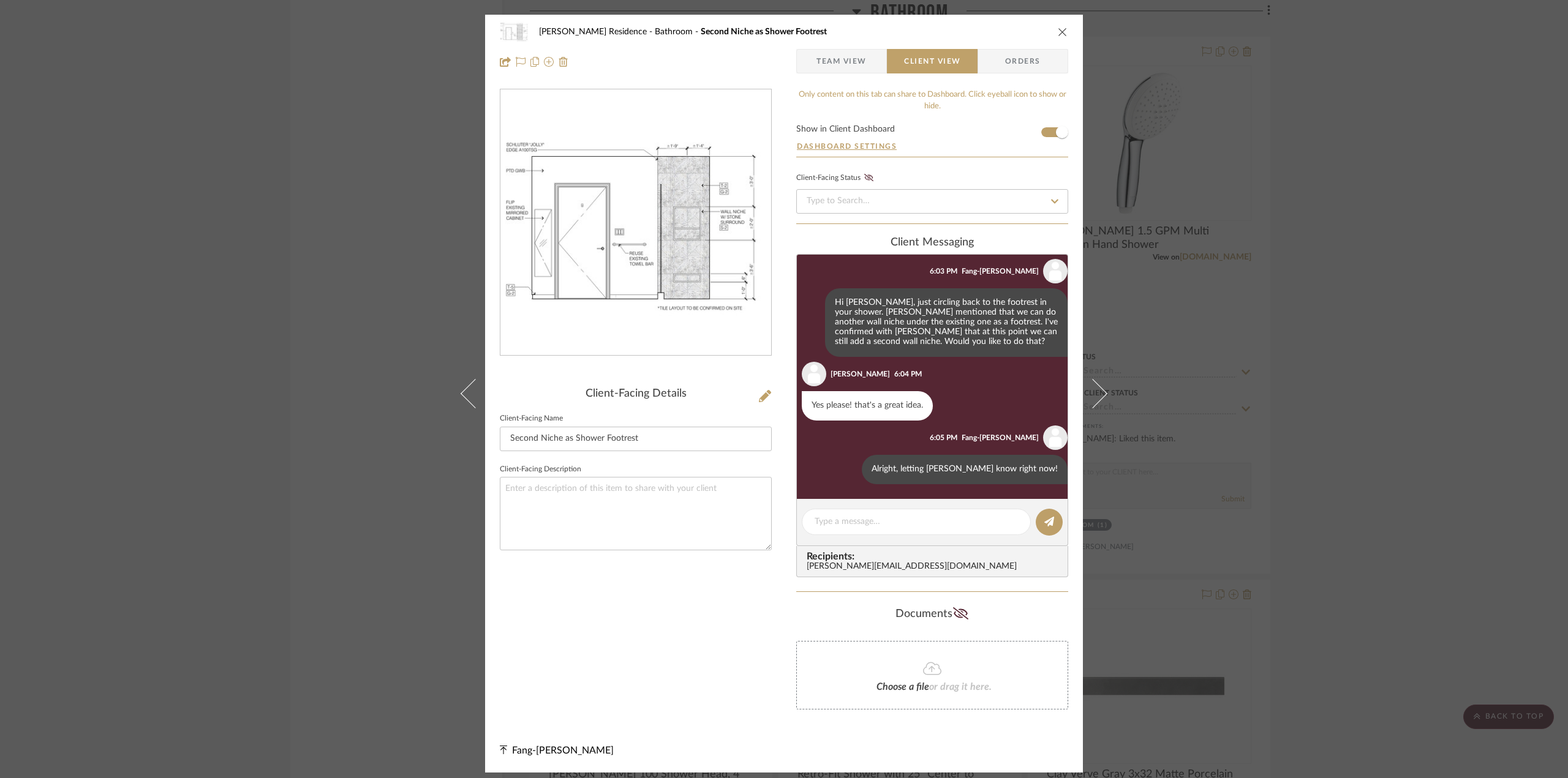
click at [1058, 31] on icon "close" at bounding box center [1063, 32] width 10 height 10
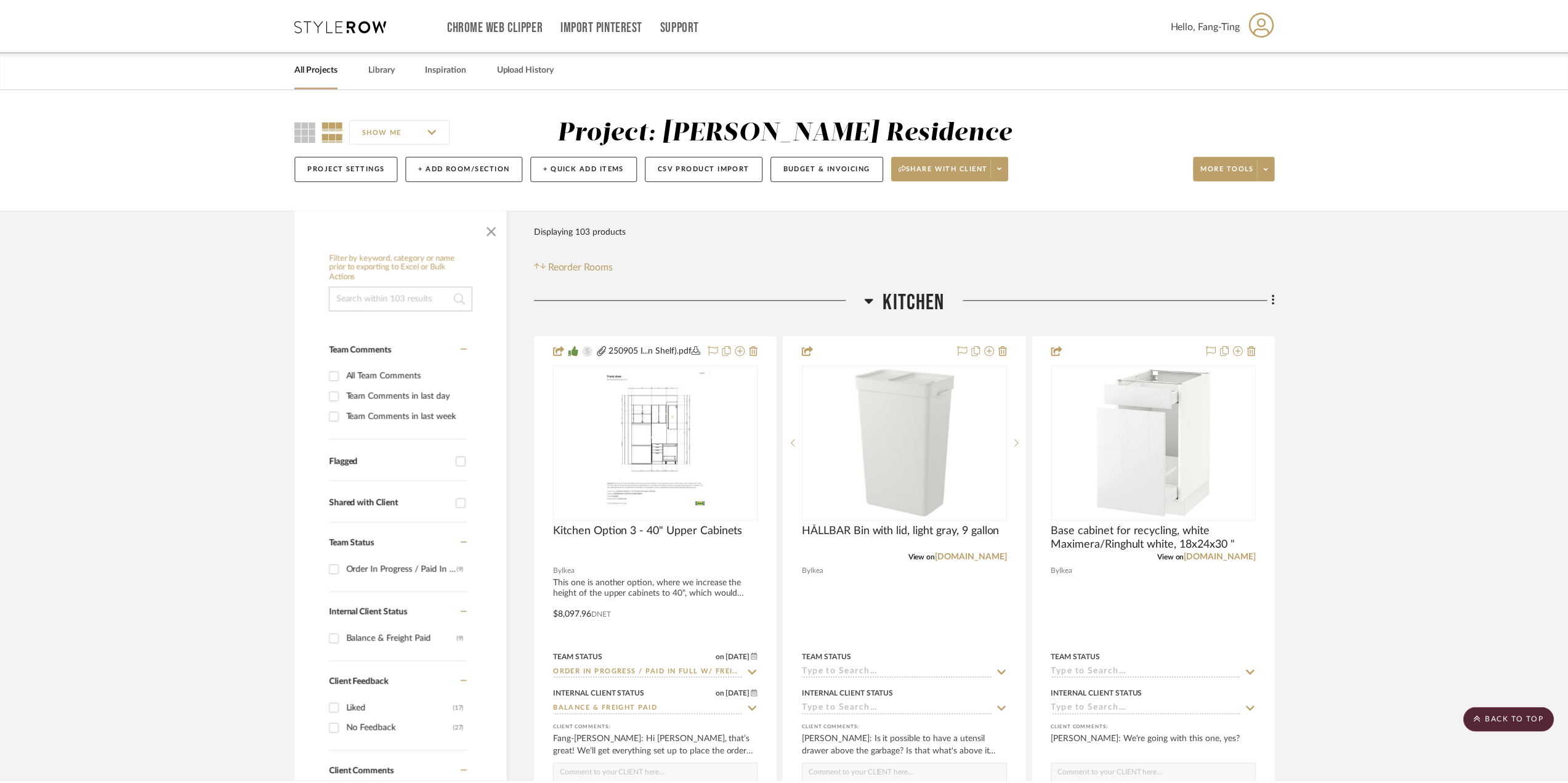
scroll to position [2045, 0]
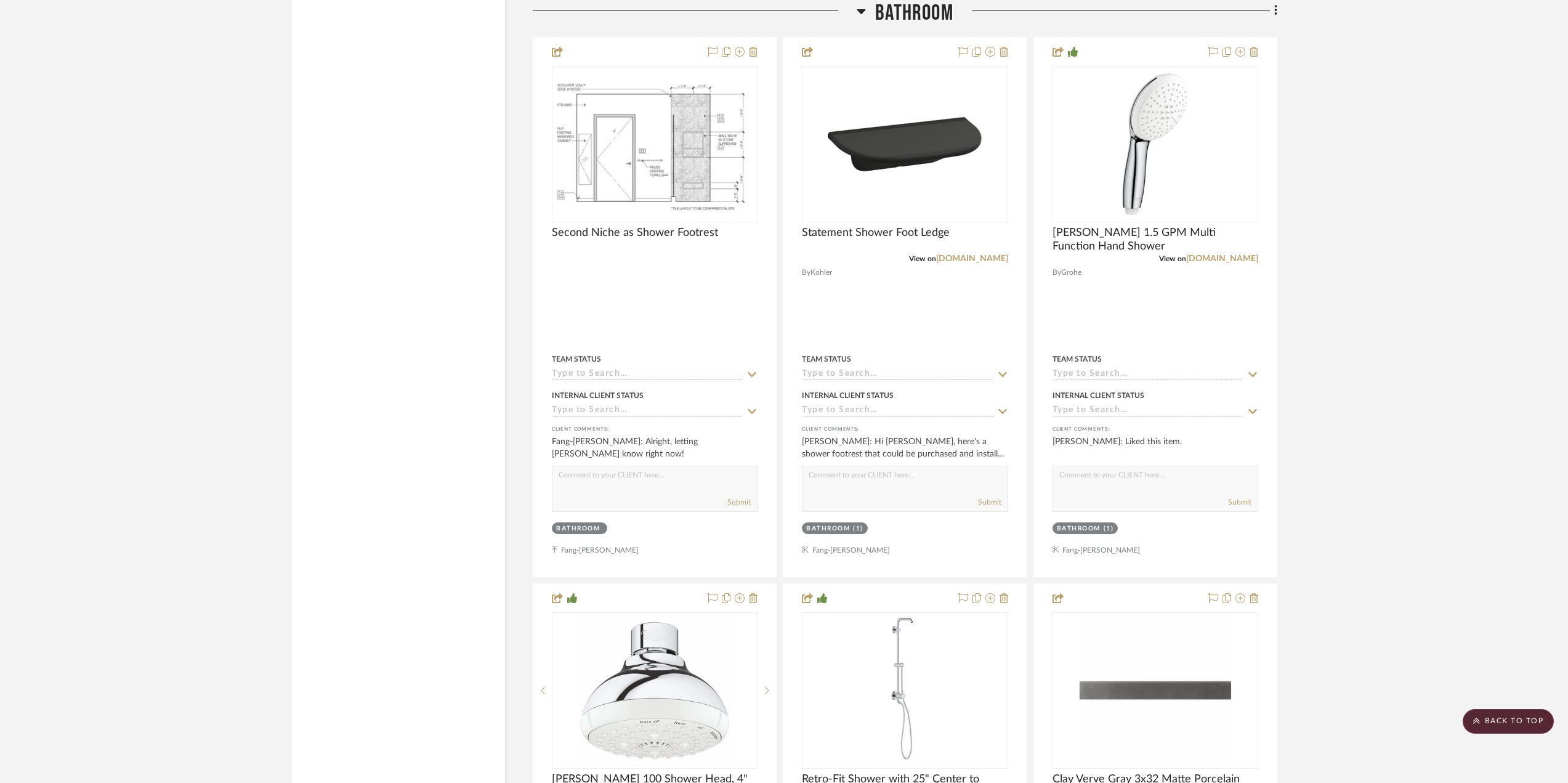
click at [1062, 31] on div at bounding box center [1115, 16] width 324 height 31
